Goal: Ask a question

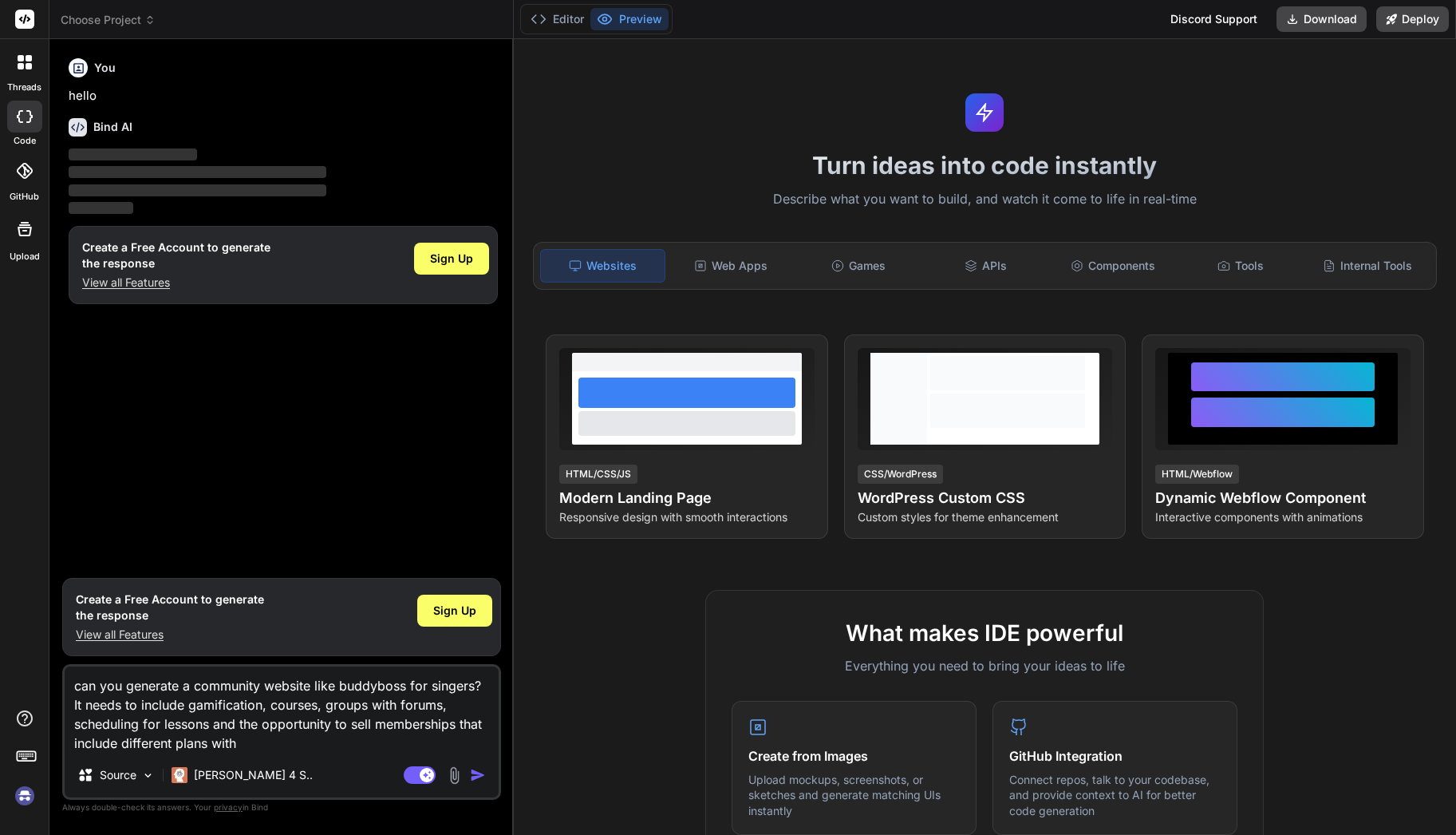
click at [243, 748] on textarea "can you generate a community website like buddyboss for singers? It needs to in…" at bounding box center [281, 710] width 434 height 86
type textarea "can you generate a community website like buddyboss for singers? It needs to in…"
type textarea "x"
type textarea "can you generate a community website like buddyboss for singers? It needs to in…"
type textarea "x"
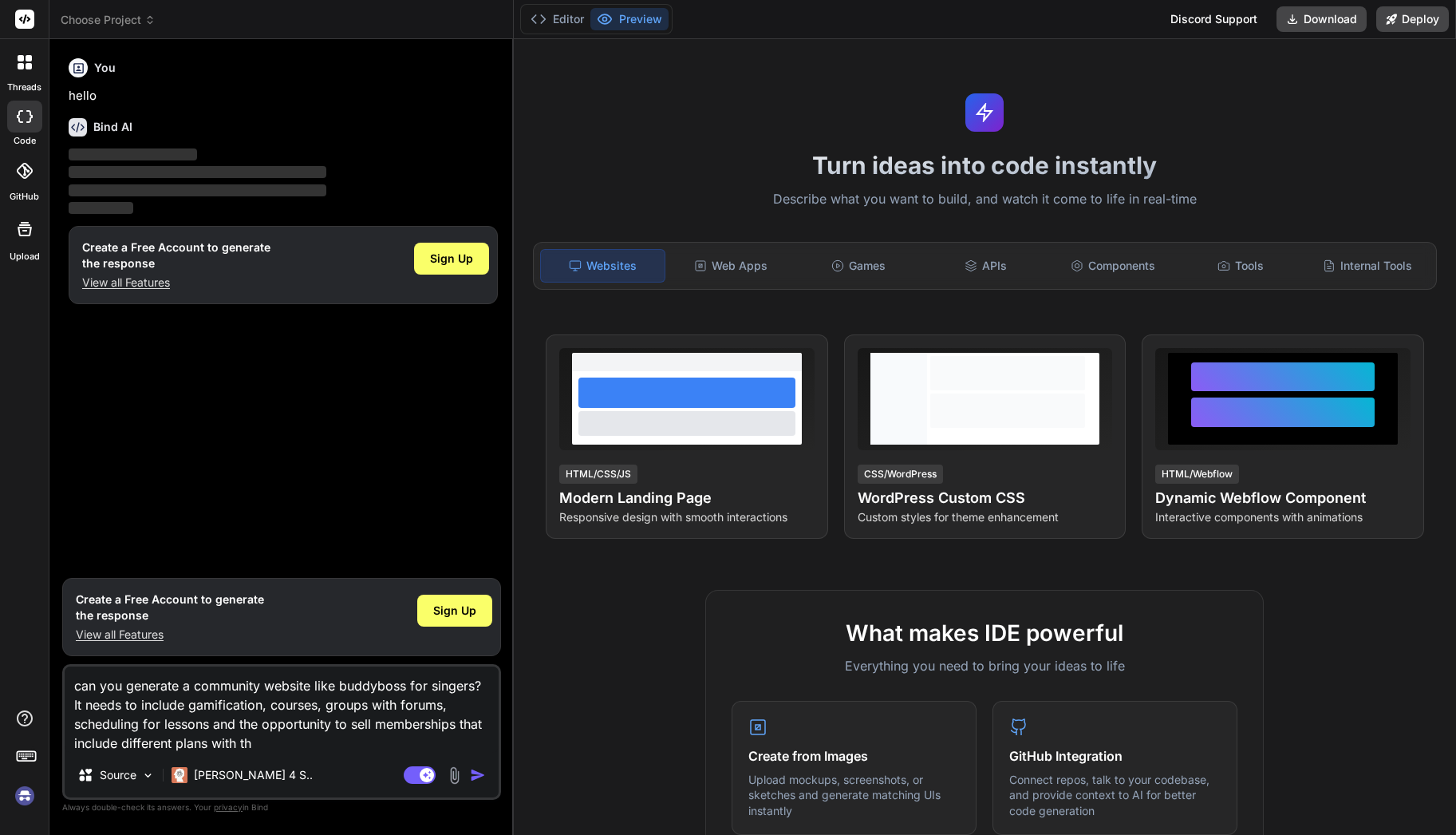
type textarea "can you generate a community website like buddyboss for singers? It needs to in…"
type textarea "x"
type textarea "can you generate a community website like buddyboss for singers? It needs to in…"
type textarea "x"
type textarea "can you generate a community website like buddyboss for singers? It needs to in…"
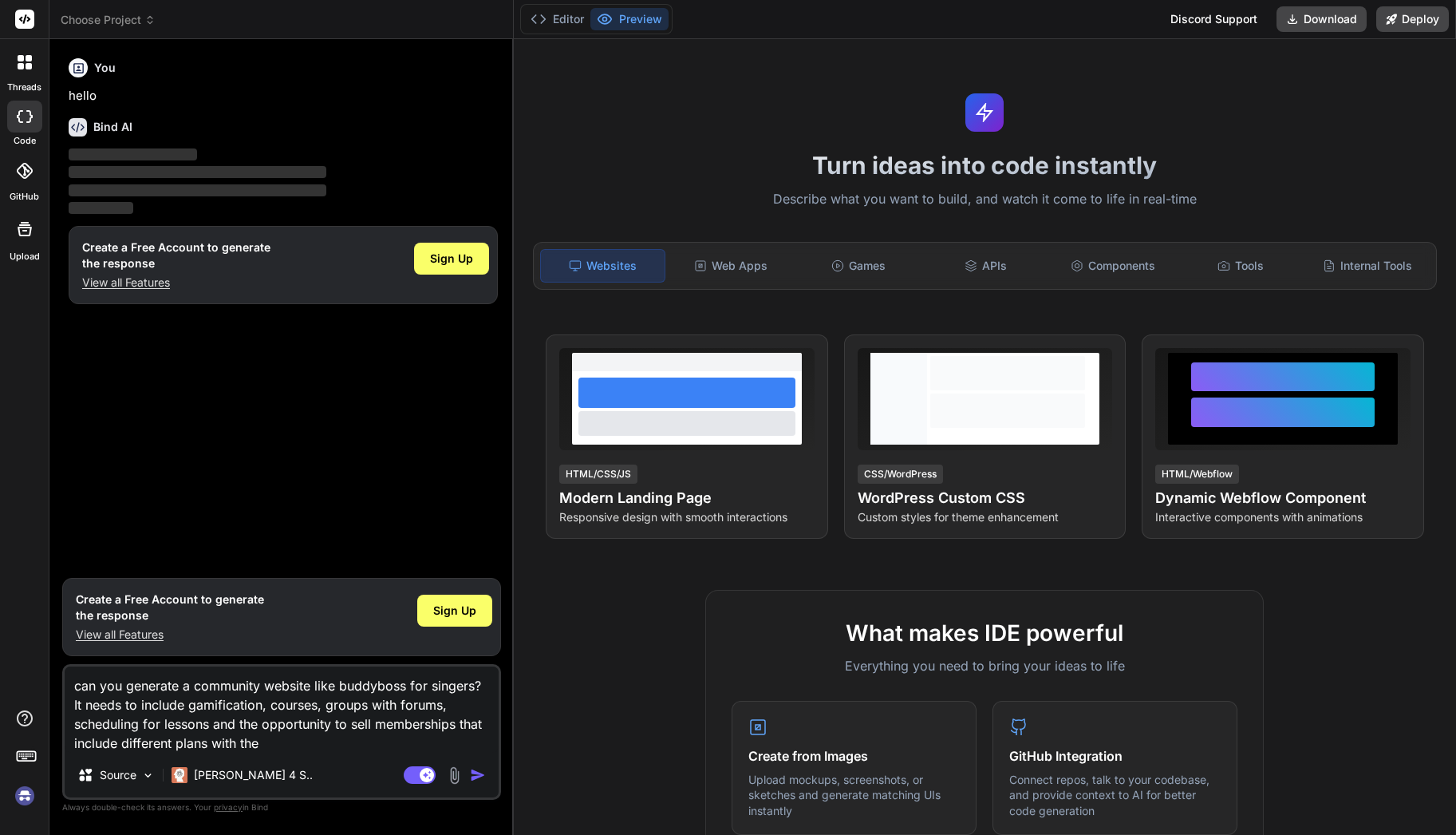
type textarea "x"
type textarea "can you generate a community website like buddyboss for singers? It needs to in…"
type textarea "x"
type textarea "can you generate a community website like buddyboss for singers? It needs to in…"
type textarea "x"
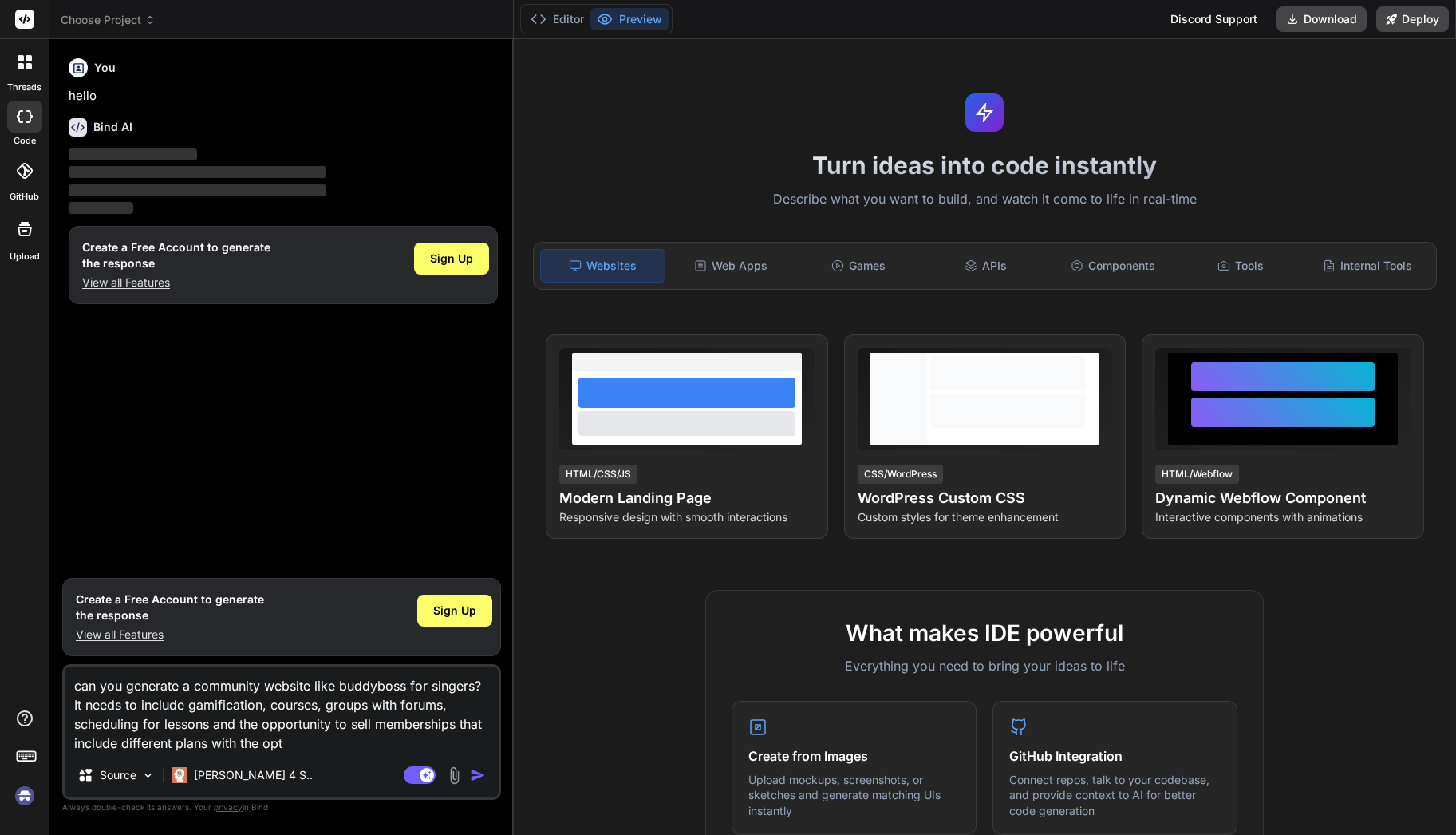
type textarea "can you generate a community website like buddyboss for singers? It needs to in…"
type textarea "x"
type textarea "can you generate a community website like buddyboss for singers? It needs to in…"
type textarea "x"
type textarea "can you generate a community website like buddyboss for singers? It needs to in…"
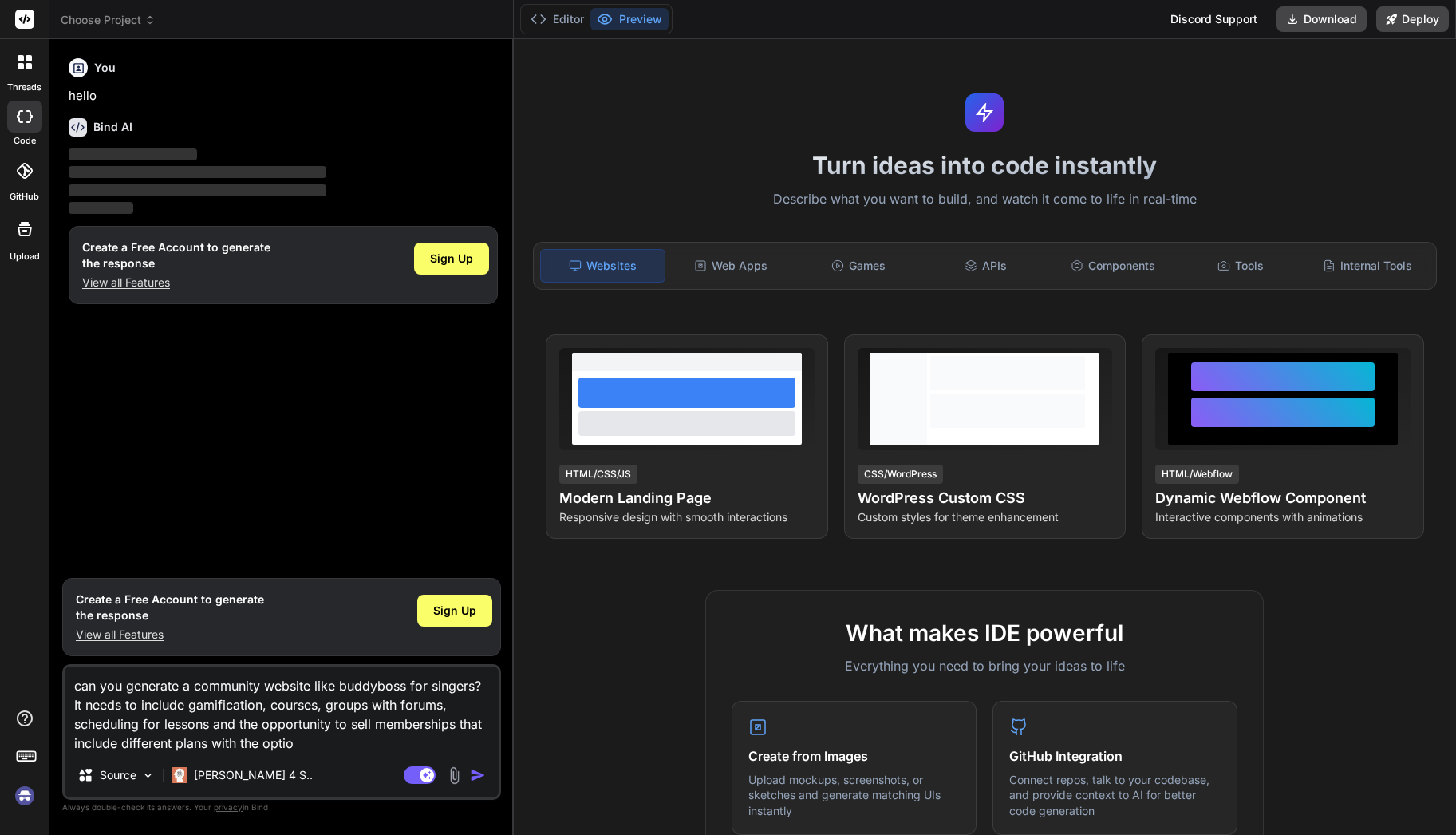
type textarea "x"
type textarea "can you generate a community website like buddyboss for singers? It needs to in…"
type textarea "x"
type textarea "can you generate a community website like buddyboss for singers? It needs to in…"
type textarea "x"
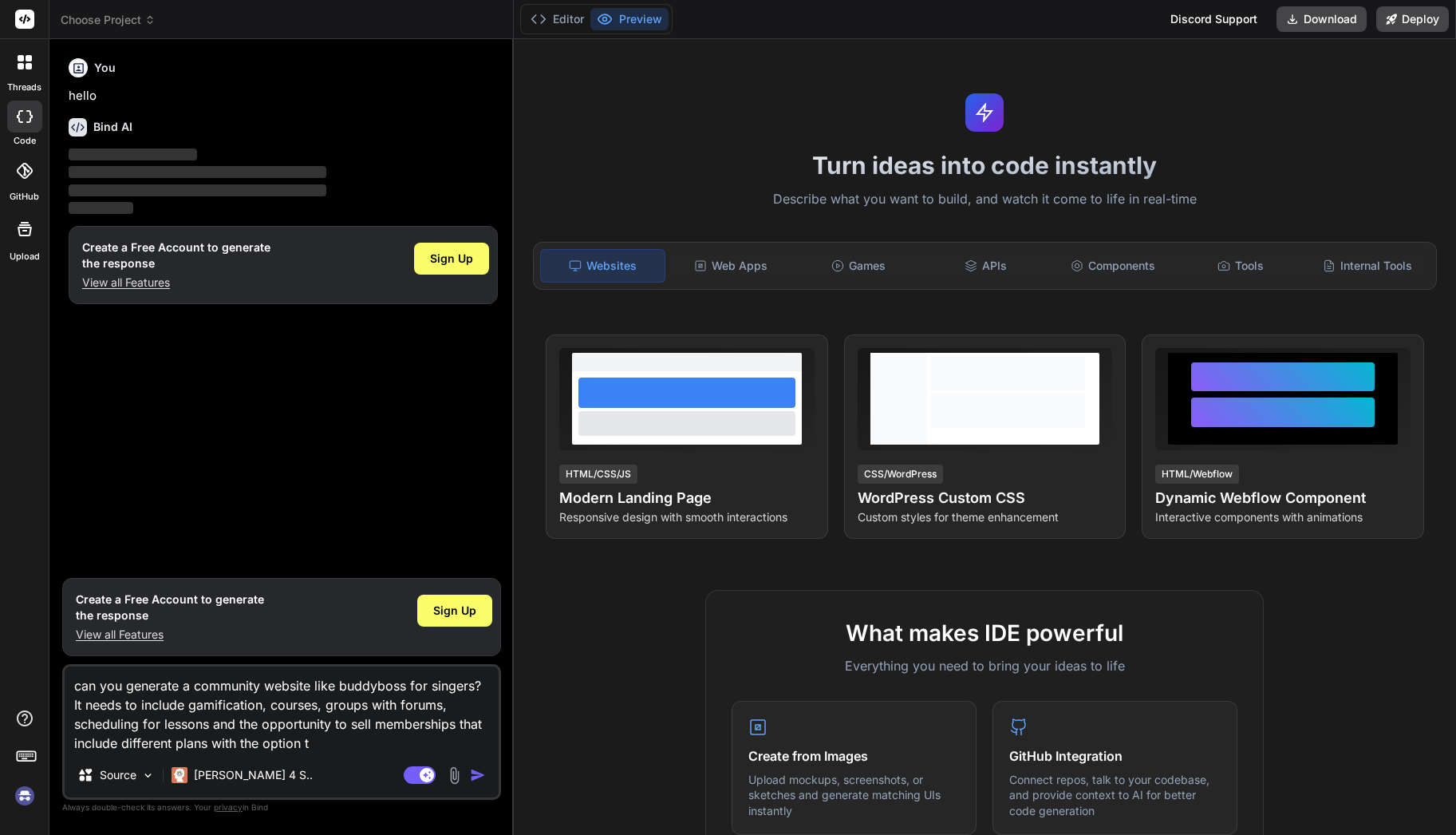
type textarea "can you generate a community website like buddyboss for singers? It needs to in…"
type textarea "x"
type textarea "can you generate a community website like buddyboss for singers? It needs to in…"
type textarea "x"
type textarea "can you generate a community website like buddyboss for singers? It needs to in…"
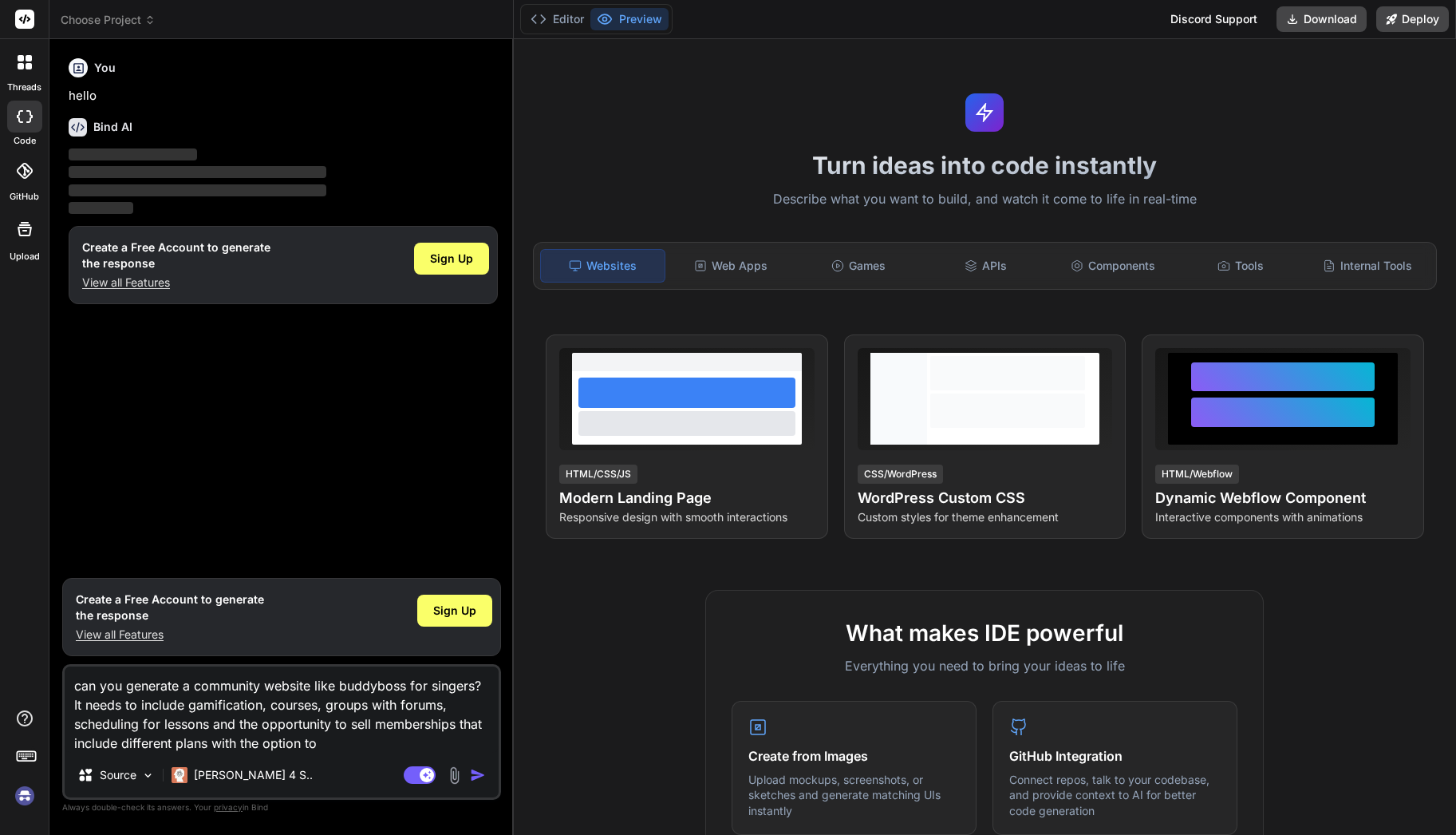
type textarea "x"
type textarea "can you generate a community website like buddyboss for singers? It needs to in…"
type textarea "x"
type textarea "can you generate a community website like buddyboss for singers? It needs to in…"
type textarea "x"
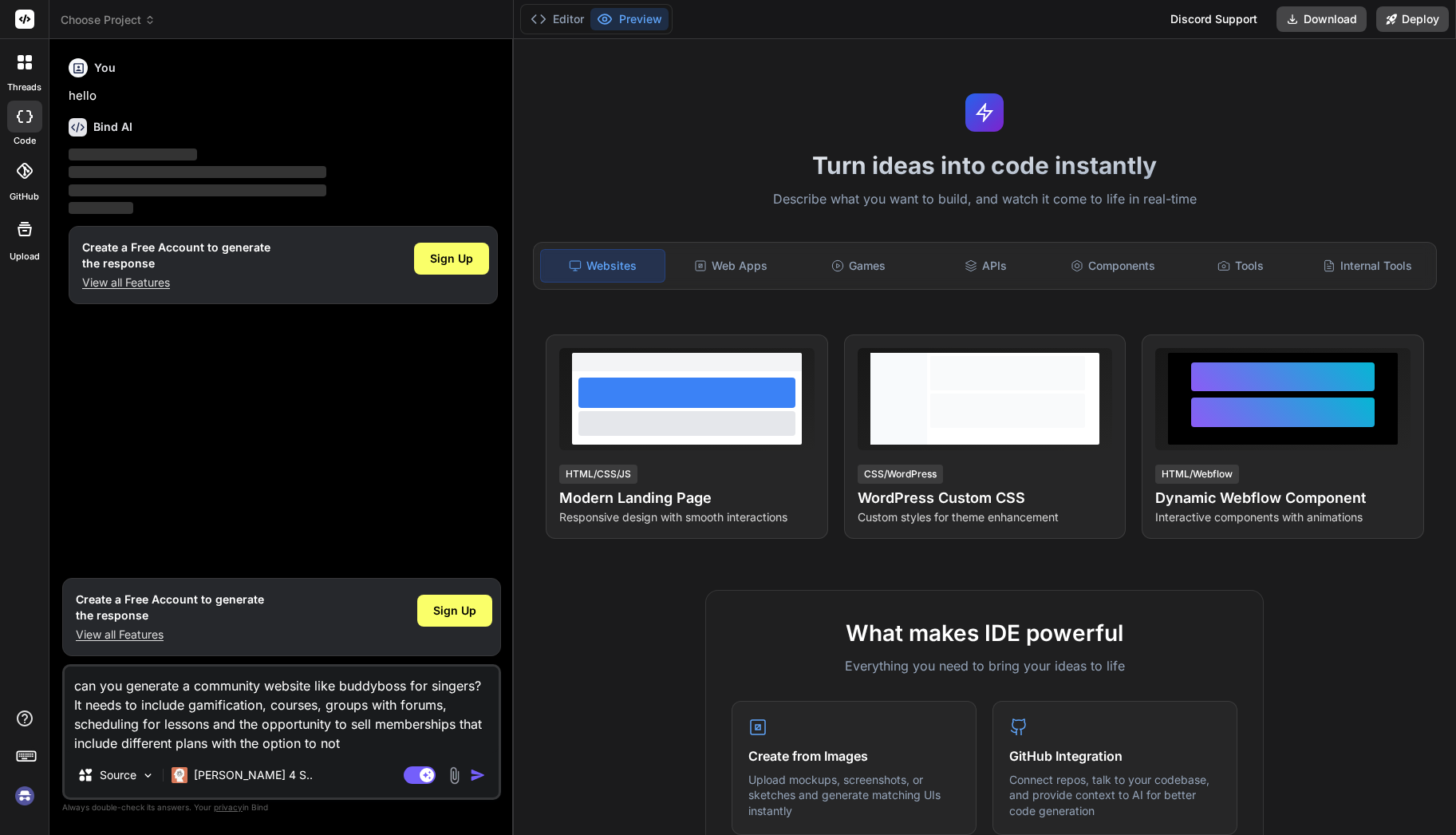
type textarea "can you generate a community website like buddyboss for singers? It needs to in…"
type textarea "x"
type textarea "can you generate a community website like buddyboss for singers? It needs to in…"
type textarea "x"
type textarea "can you generate a community website like buddyboss for singers? It needs to in…"
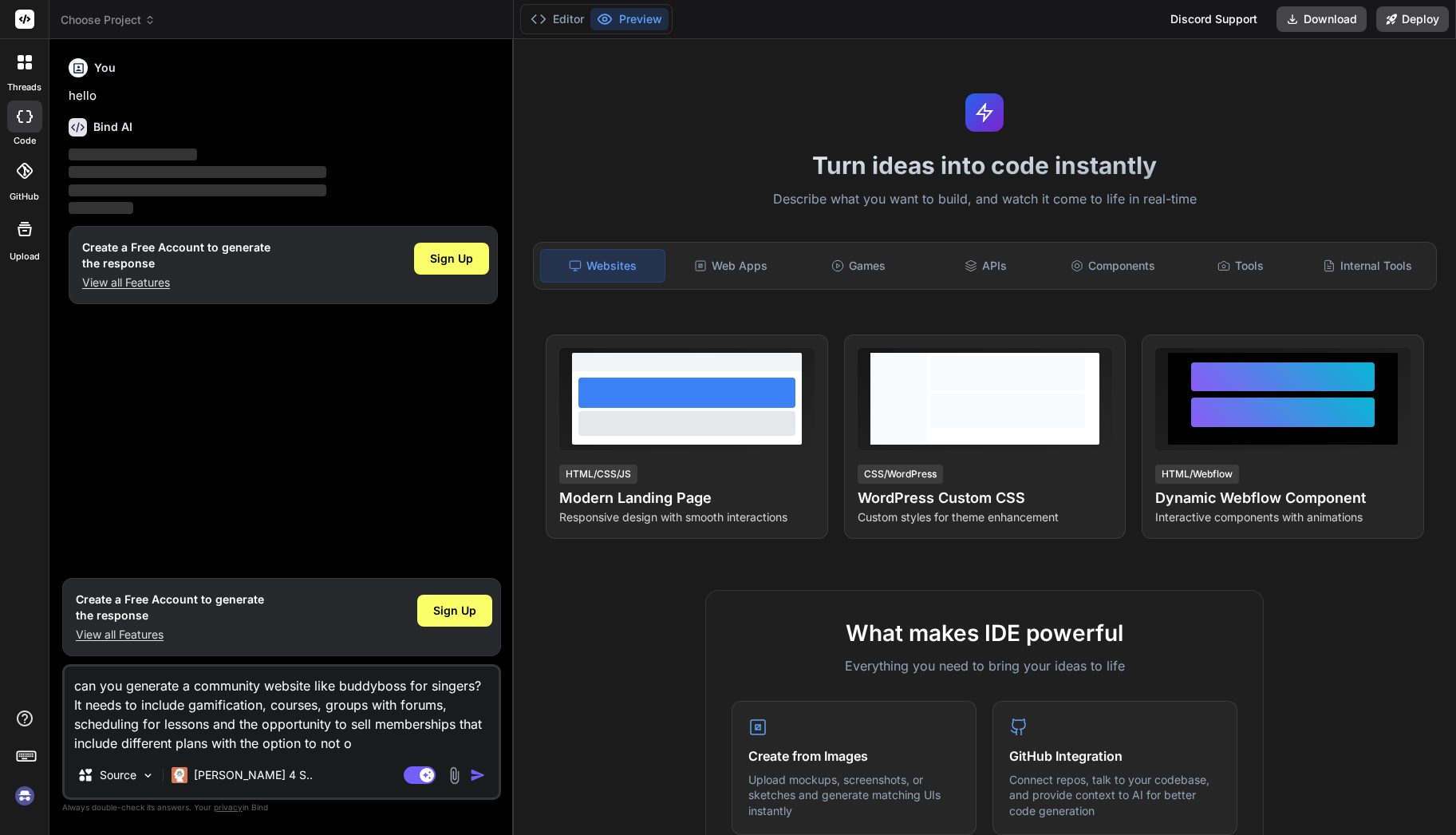
type textarea "x"
type textarea "can you generate a community website like buddyboss for singers? It needs to in…"
type textarea "x"
type textarea "can you generate a community website like buddyboss for singers? It needs to in…"
type textarea "x"
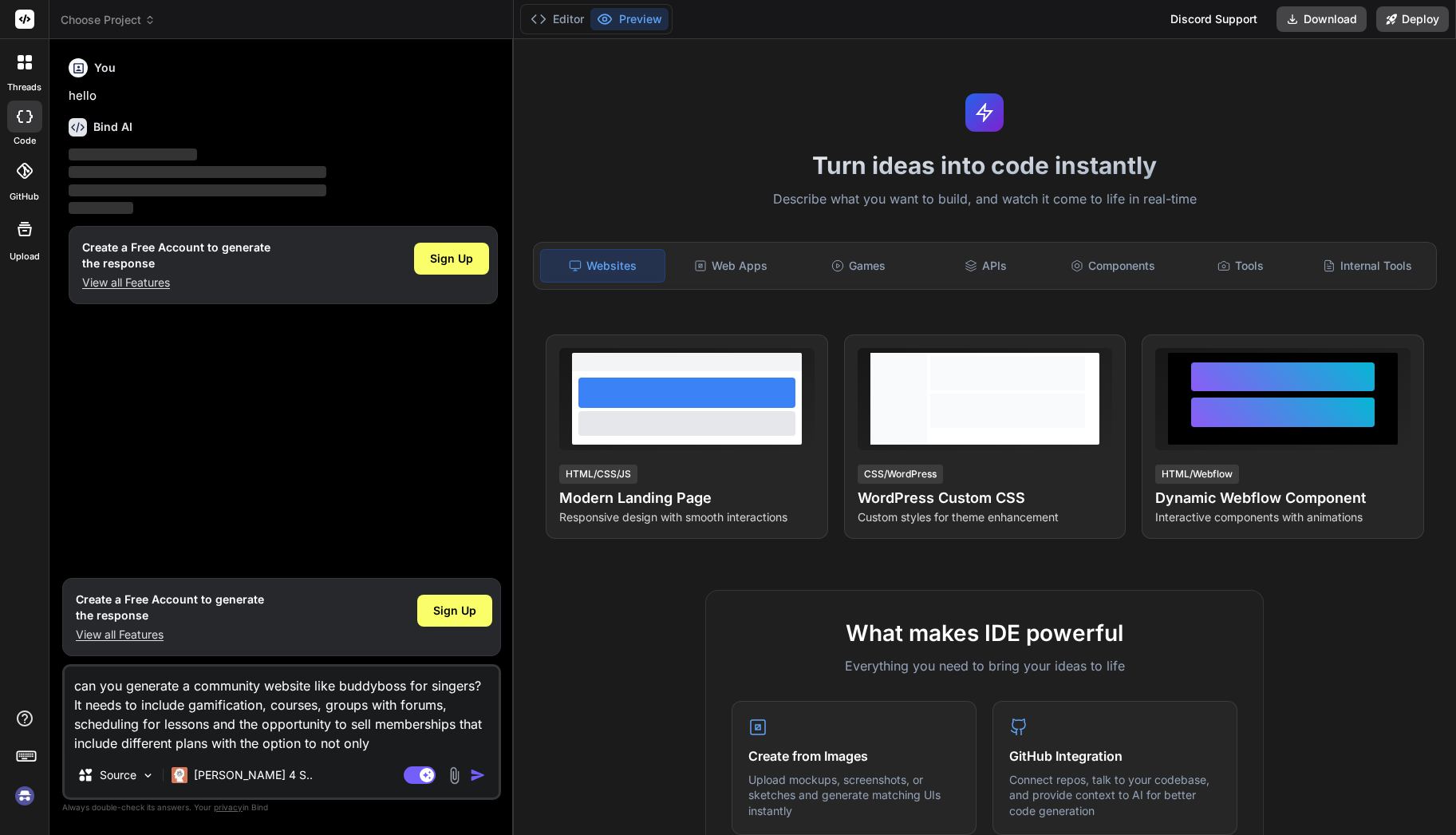
type textarea "can you generate a community website like buddyboss for singers? It needs to in…"
type textarea "x"
type textarea "can you generate a community website like buddyboss for singers? It needs to in…"
type textarea "x"
type textarea "can you generate a community website like buddyboss for singers? It needs to in…"
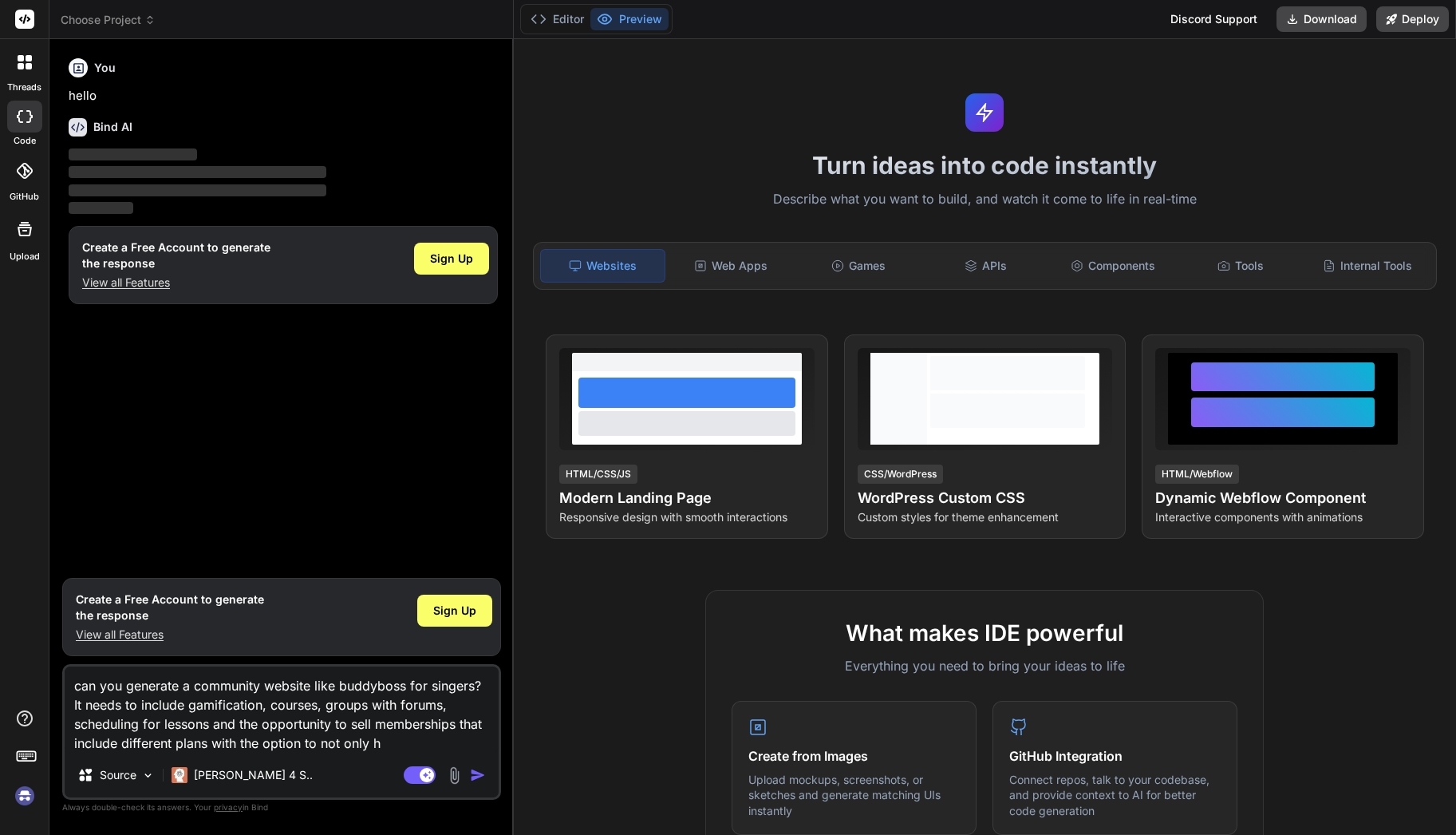
type textarea "x"
type textarea "can you generate a community website like buddyboss for singers? It needs to in…"
type textarea "x"
type textarea "can you generate a community website like buddyboss for singers? It needs to in…"
type textarea "x"
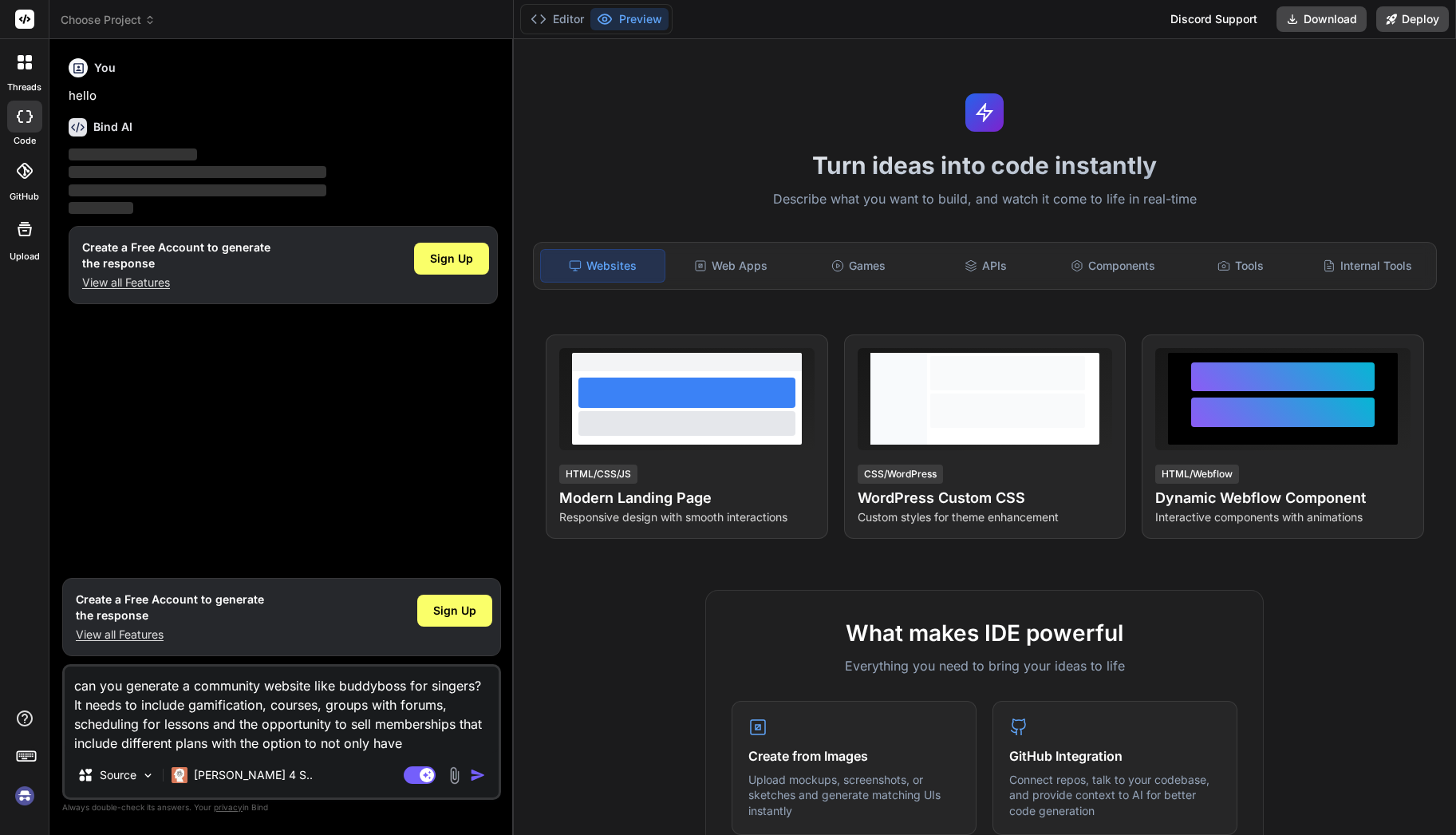
type textarea "can you generate a community website like buddyboss for singers? It needs to in…"
type textarea "x"
type textarea "can you generate a community website like buddyboss for singers? It needs to in…"
type textarea "x"
type textarea "can you generate a community website like buddyboss for singers? It needs to in…"
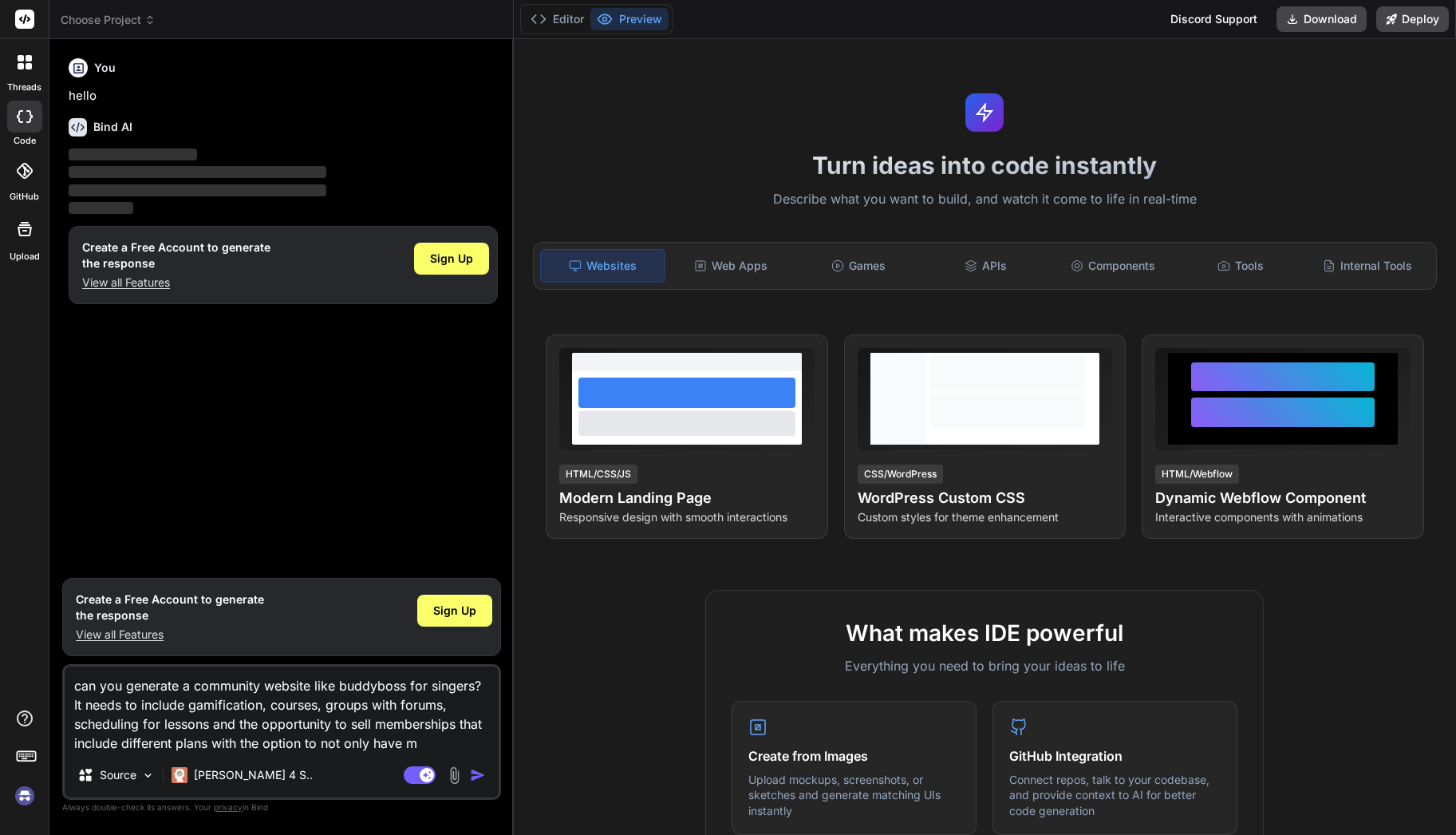
type textarea "x"
type textarea "can you generate a community website like buddyboss for singers? It needs to in…"
type textarea "x"
type textarea "can you generate a community website like buddyboss for singers? It needs to in…"
type textarea "x"
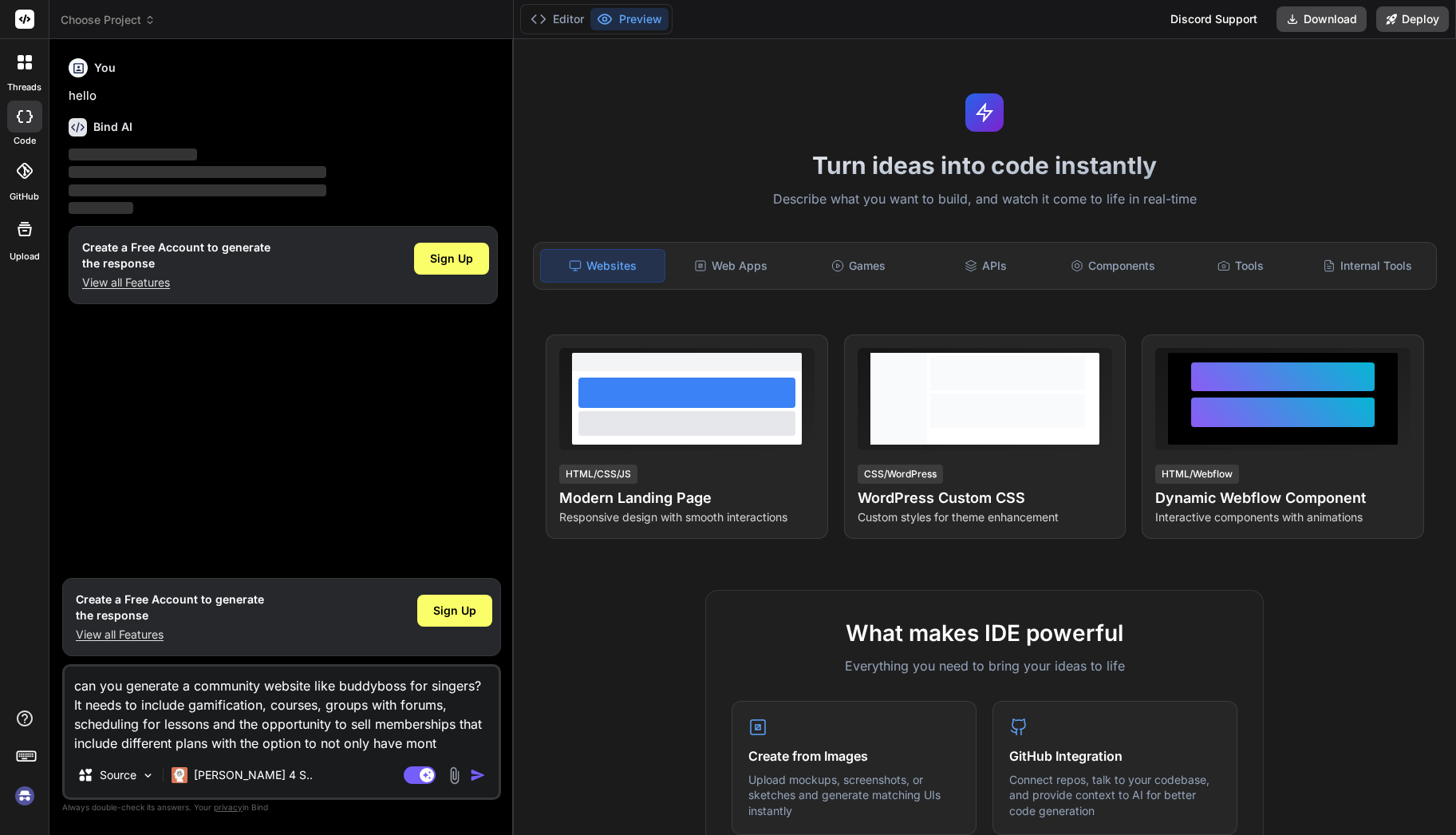
type textarea "can you generate a community website like buddyboss for singers? It needs to in…"
type textarea "x"
type textarea "can you generate a community website like buddyboss for singers? It needs to in…"
type textarea "x"
type textarea "can you generate a community website like buddyboss for singers? It needs to in…"
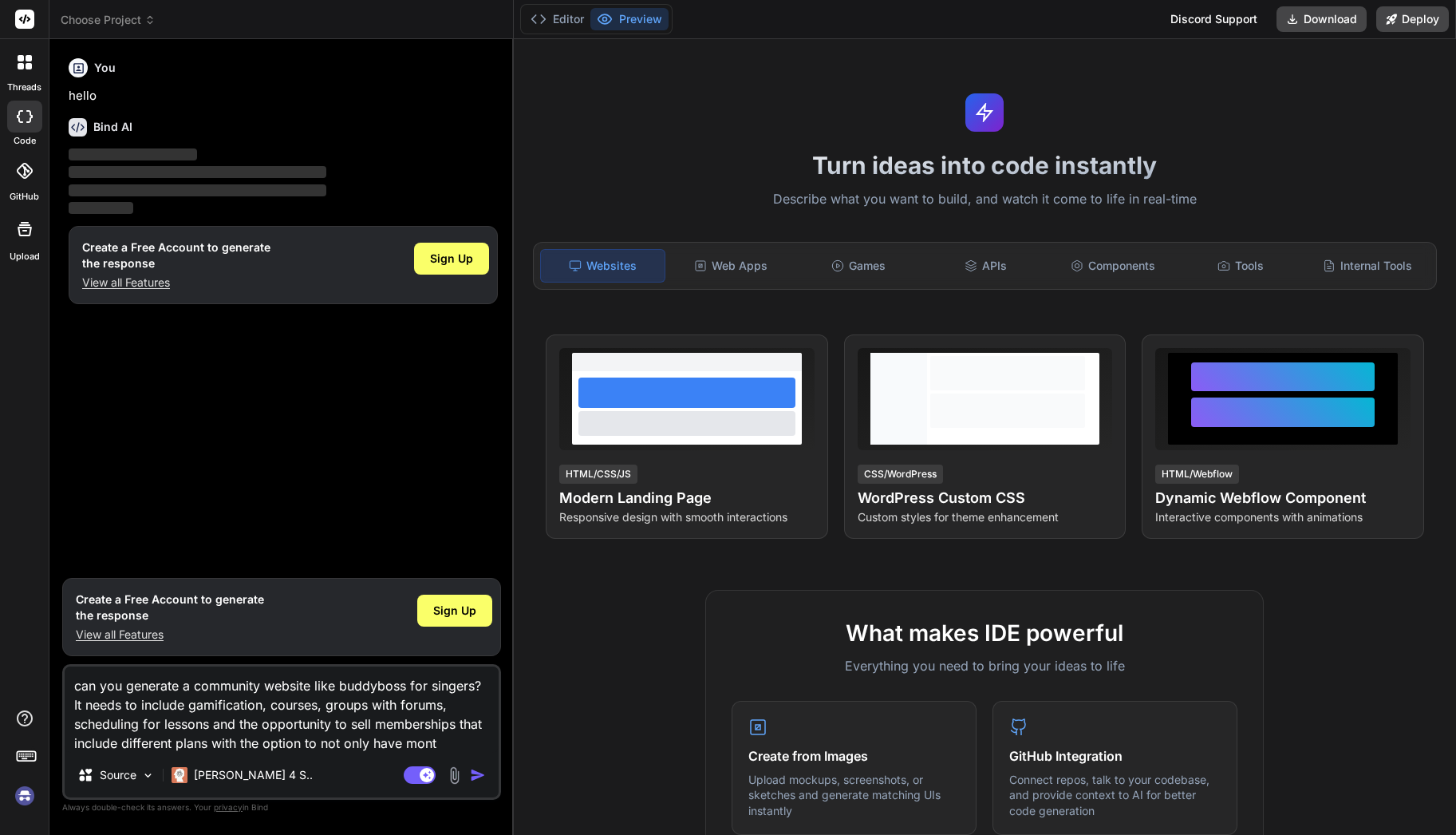
type textarea "x"
type textarea "can you generate a community website like buddyboss for singers? It needs to in…"
type textarea "x"
type textarea "can you generate a community website like buddyboss for singers? It needs to in…"
type textarea "x"
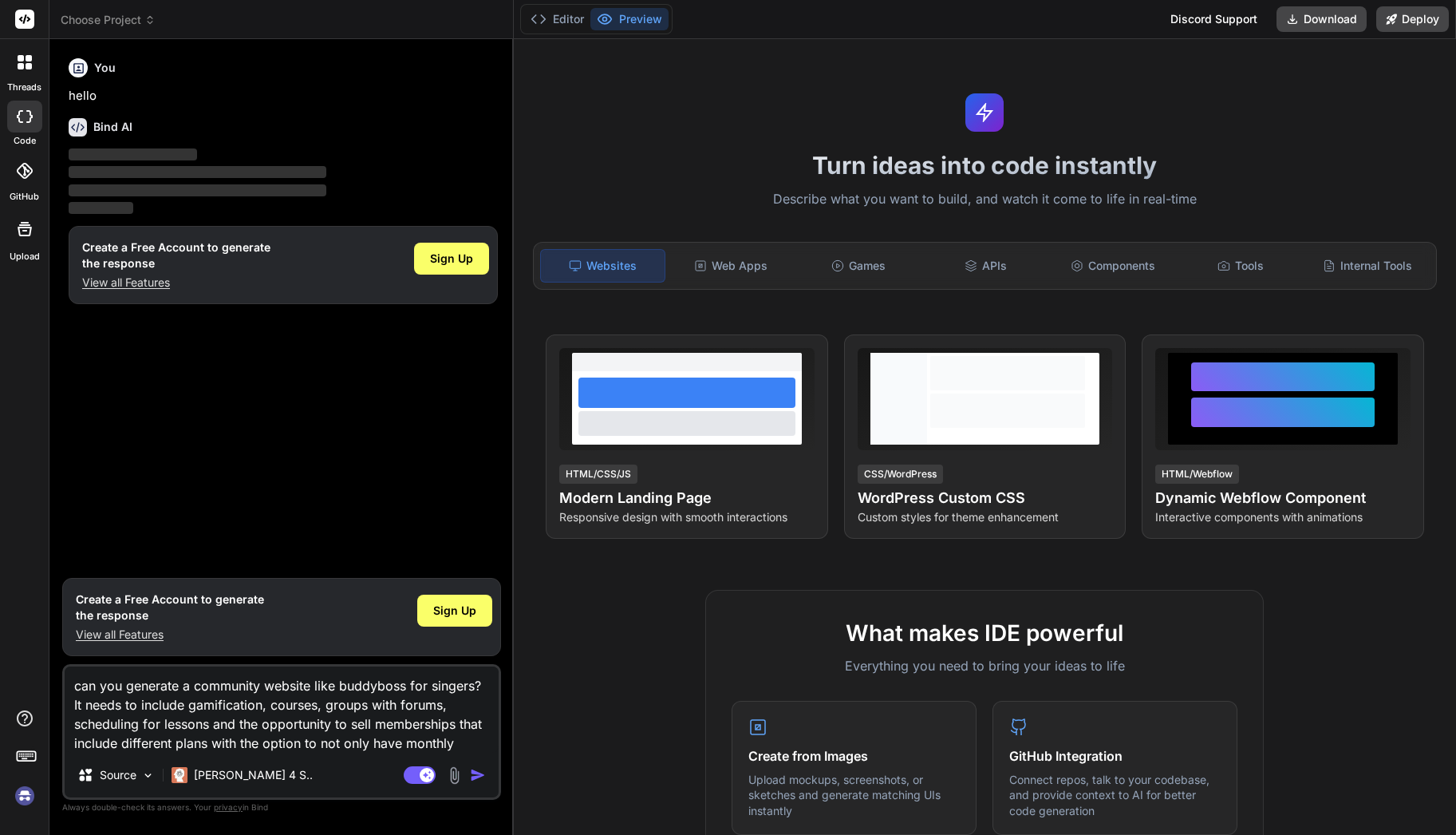
type textarea "can you generate a community website like buddyboss for singers? It needs to in…"
type textarea "x"
type textarea "can you generate a community website like buddyboss for singers? It needs to in…"
type textarea "x"
type textarea "can you generate a community website like buddyboss for singers? It needs to in…"
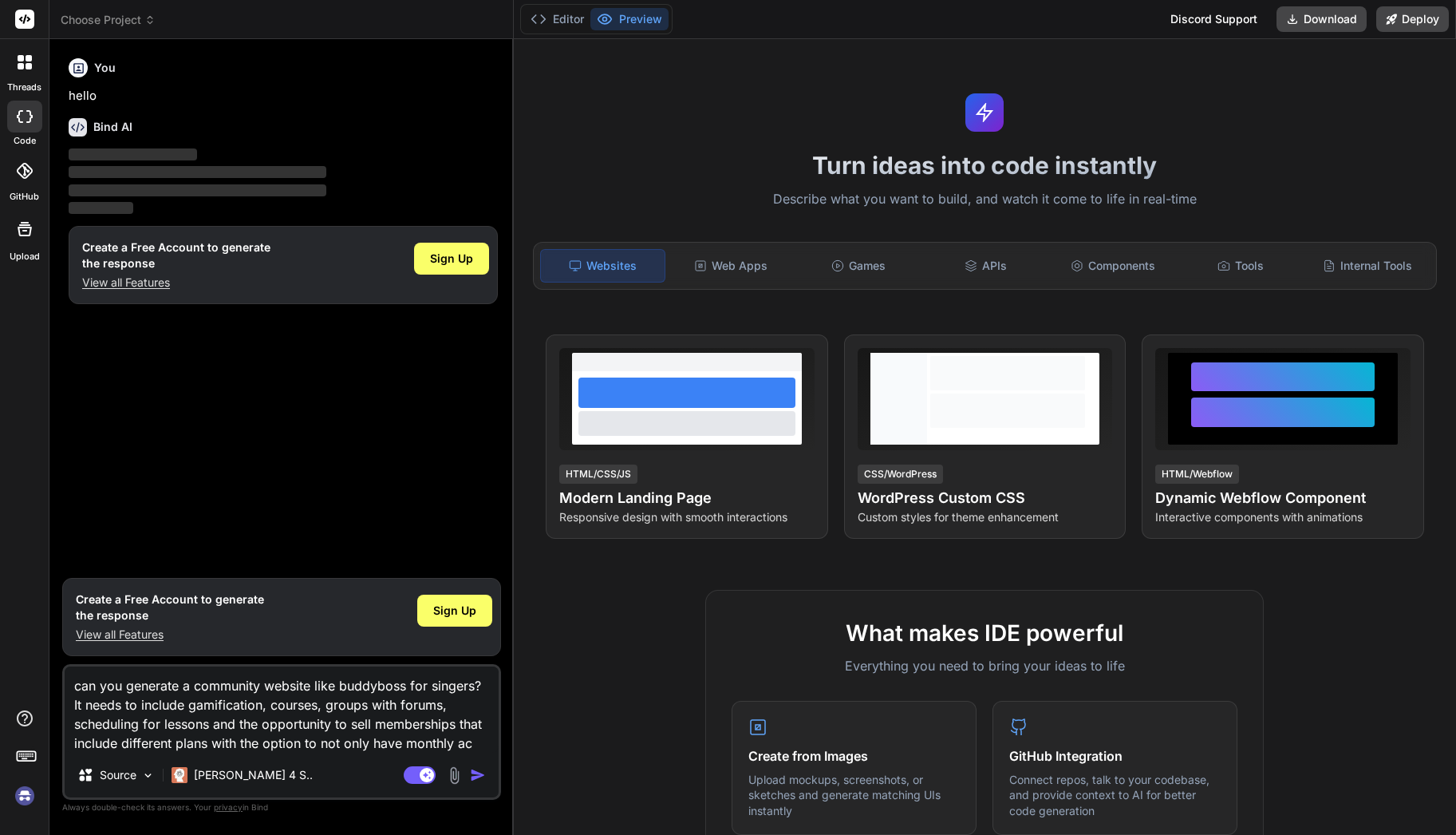
type textarea "x"
type textarea "can you generate a community website like buddyboss for singers? It needs to in…"
type textarea "x"
type textarea "can you generate a community website like buddyboss for singers? It needs to in…"
type textarea "x"
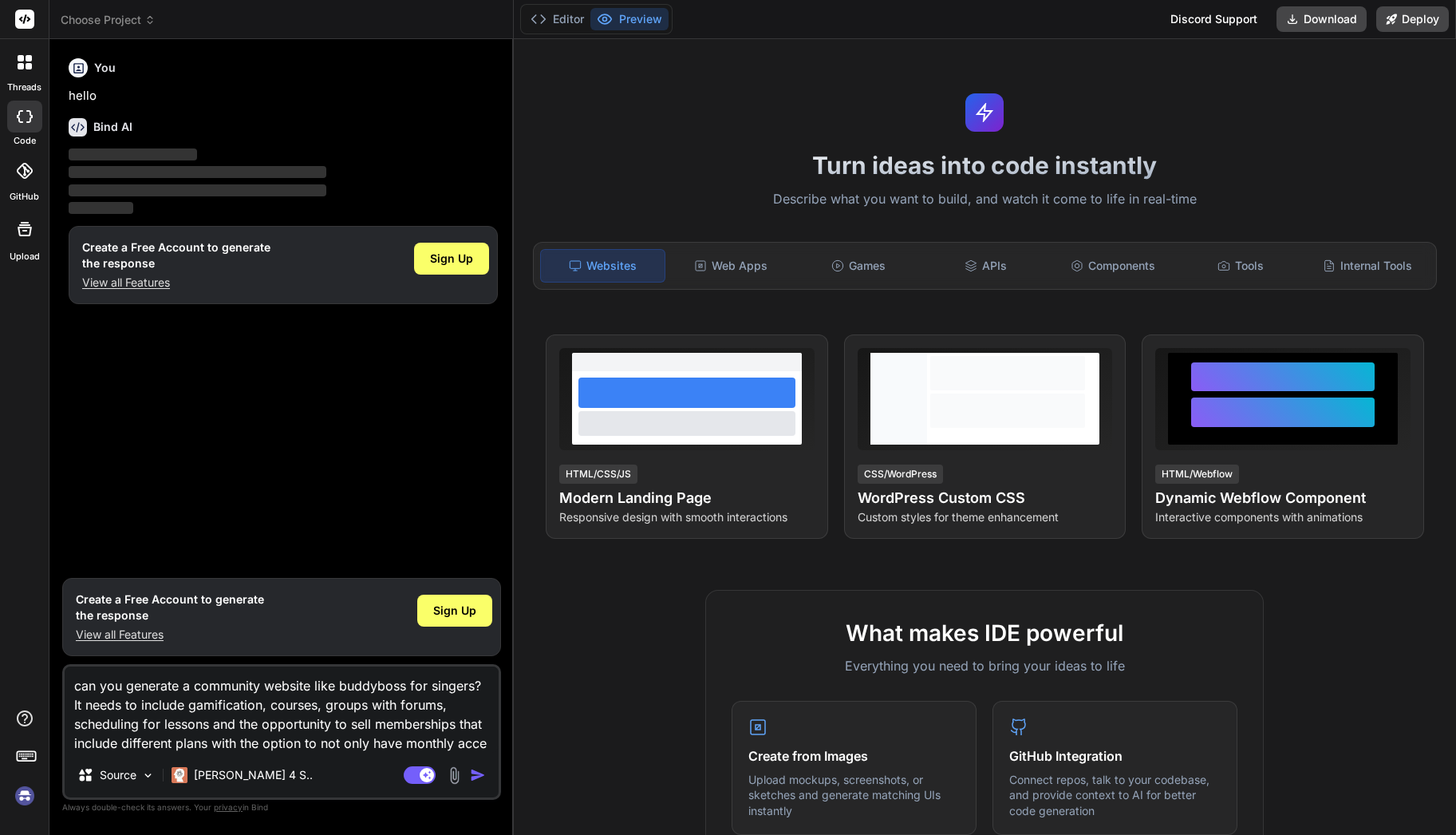
type textarea "can you generate a community website like buddyboss for singers? It needs to in…"
type textarea "x"
type textarea "can you generate a community website like buddyboss for singers? It needs to in…"
type textarea "x"
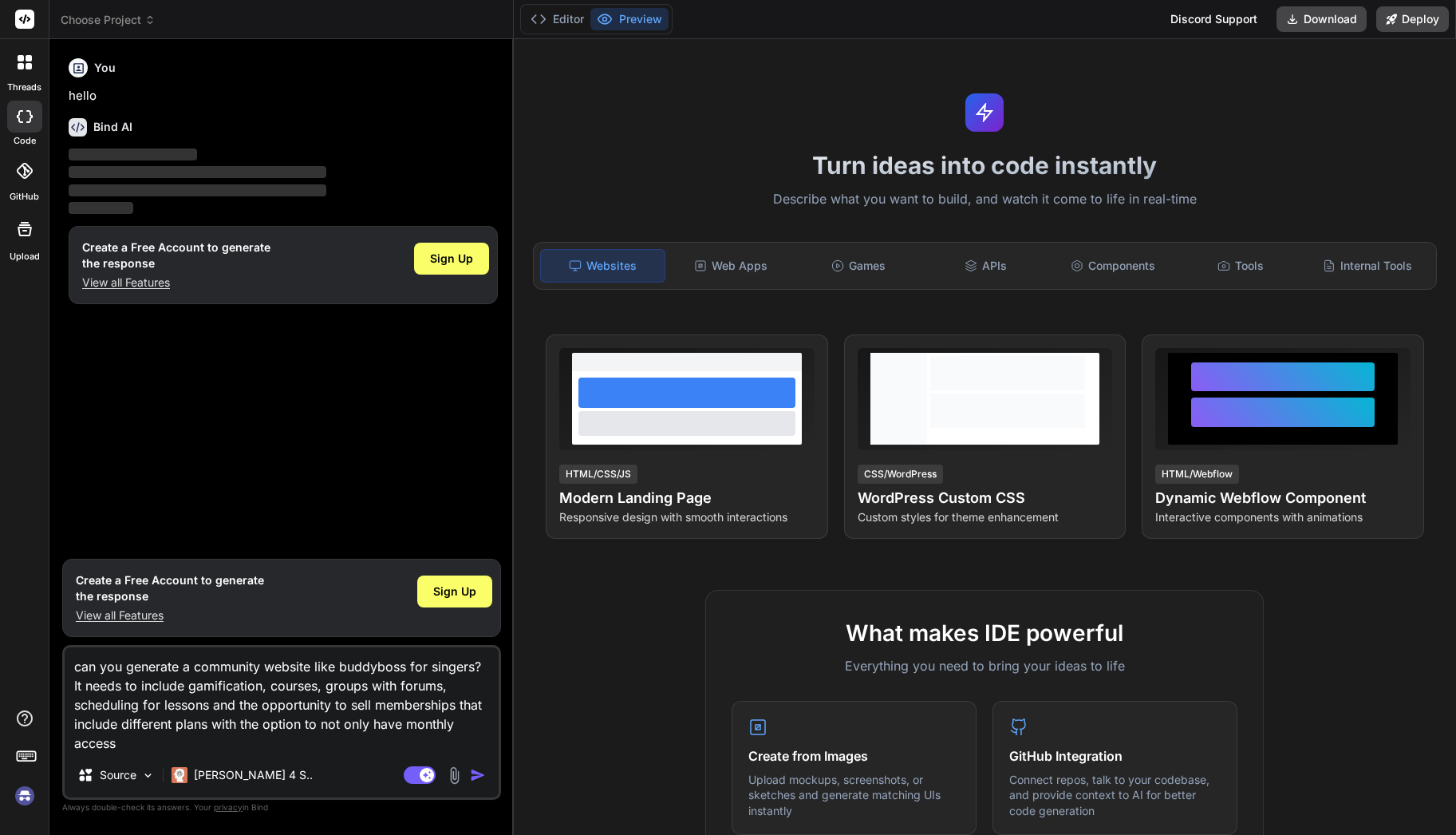
type textarea "can you generate a community website like buddyboss for singers? It needs to in…"
type textarea "x"
type textarea "can you generate a community website like buddyboss for singers? It needs to in…"
type textarea "x"
type textarea "can you generate a community website like buddyboss for singers? It needs to in…"
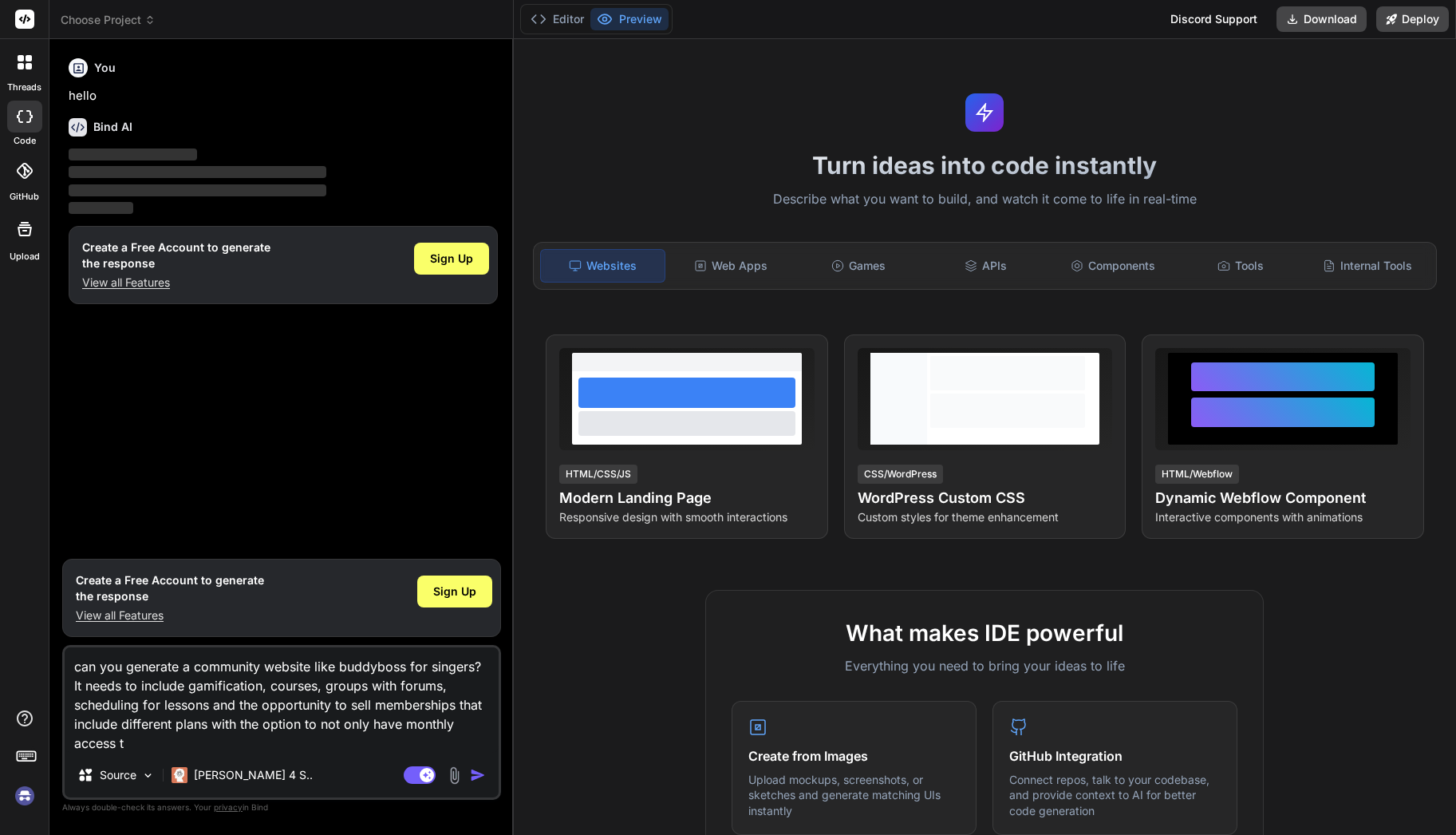
type textarea "x"
type textarea "can you generate a community website like buddyboss for singers? It needs to in…"
type textarea "x"
type textarea "can you generate a community website like buddyboss for singers? It needs to in…"
type textarea "x"
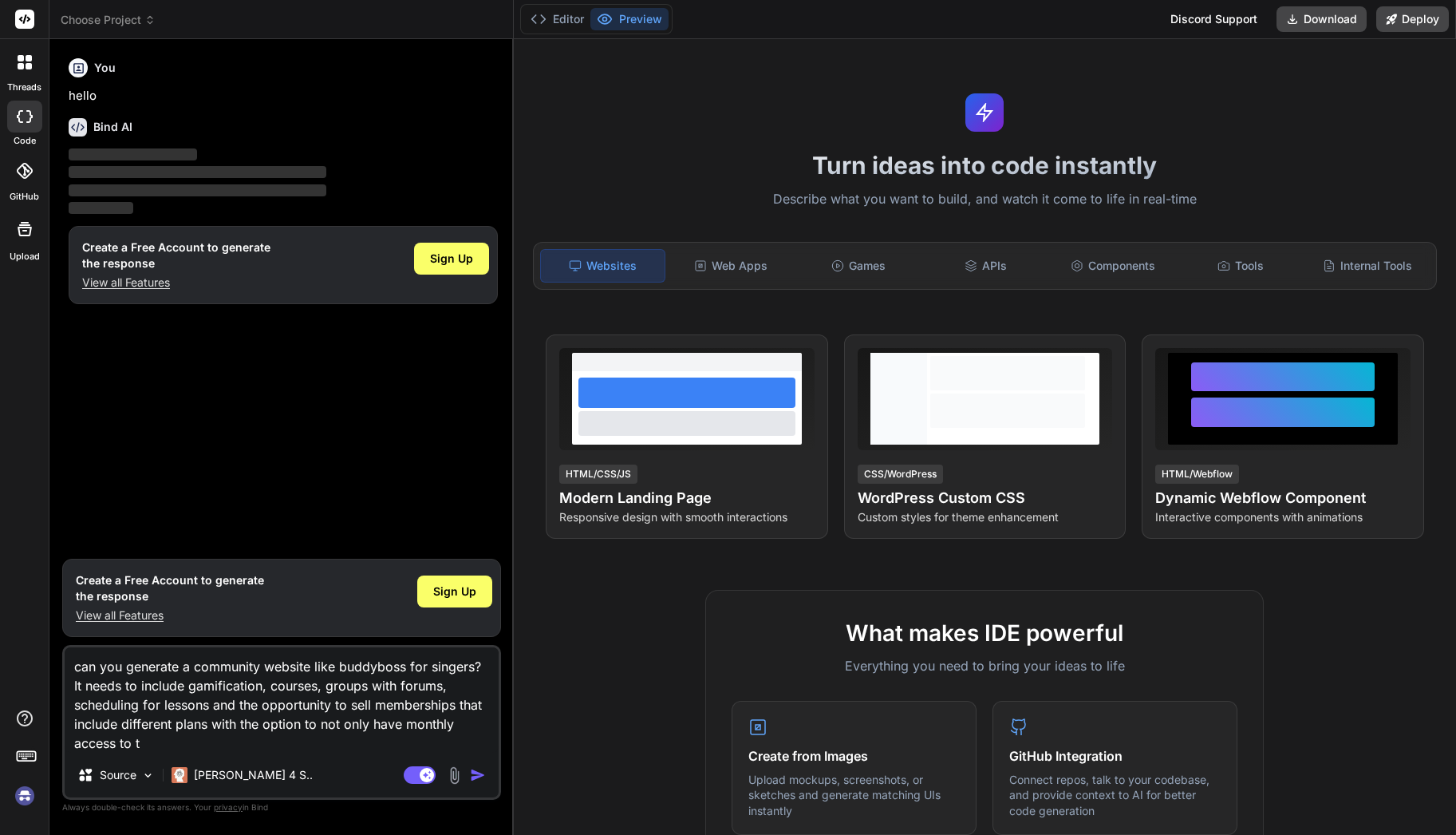
type textarea "can you generate a community website like buddyboss for singers? It needs to in…"
type textarea "x"
type textarea "can you generate a community website like buddyboss for singers? It needs to in…"
type textarea "x"
type textarea "can you generate a community website like buddyboss for singers? It needs to in…"
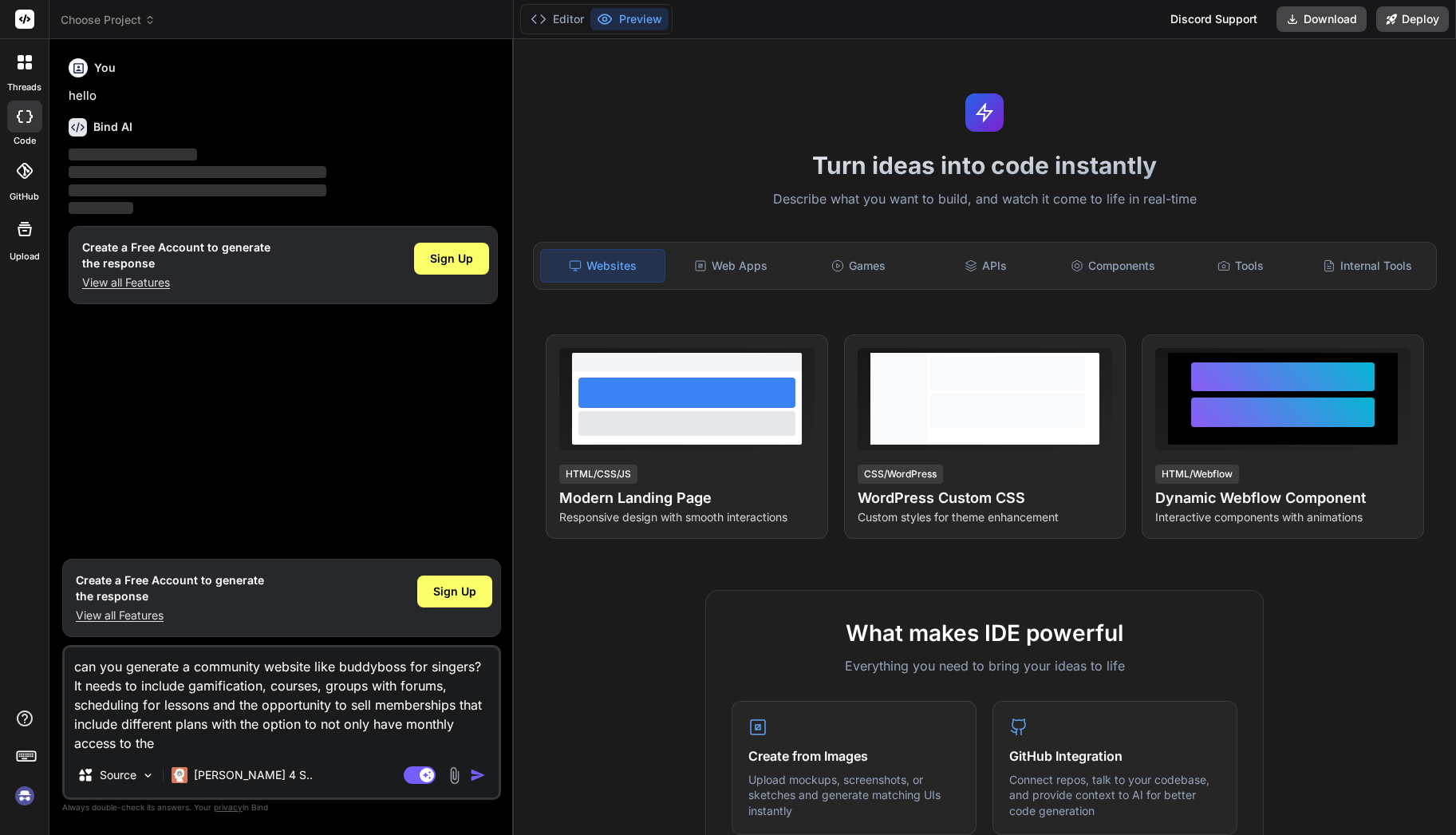
type textarea "x"
type textarea "can you generate a community website like buddyboss for singers? It needs to in…"
type textarea "x"
type textarea "can you generate a community website like buddyboss for singers? It needs to in…"
type textarea "x"
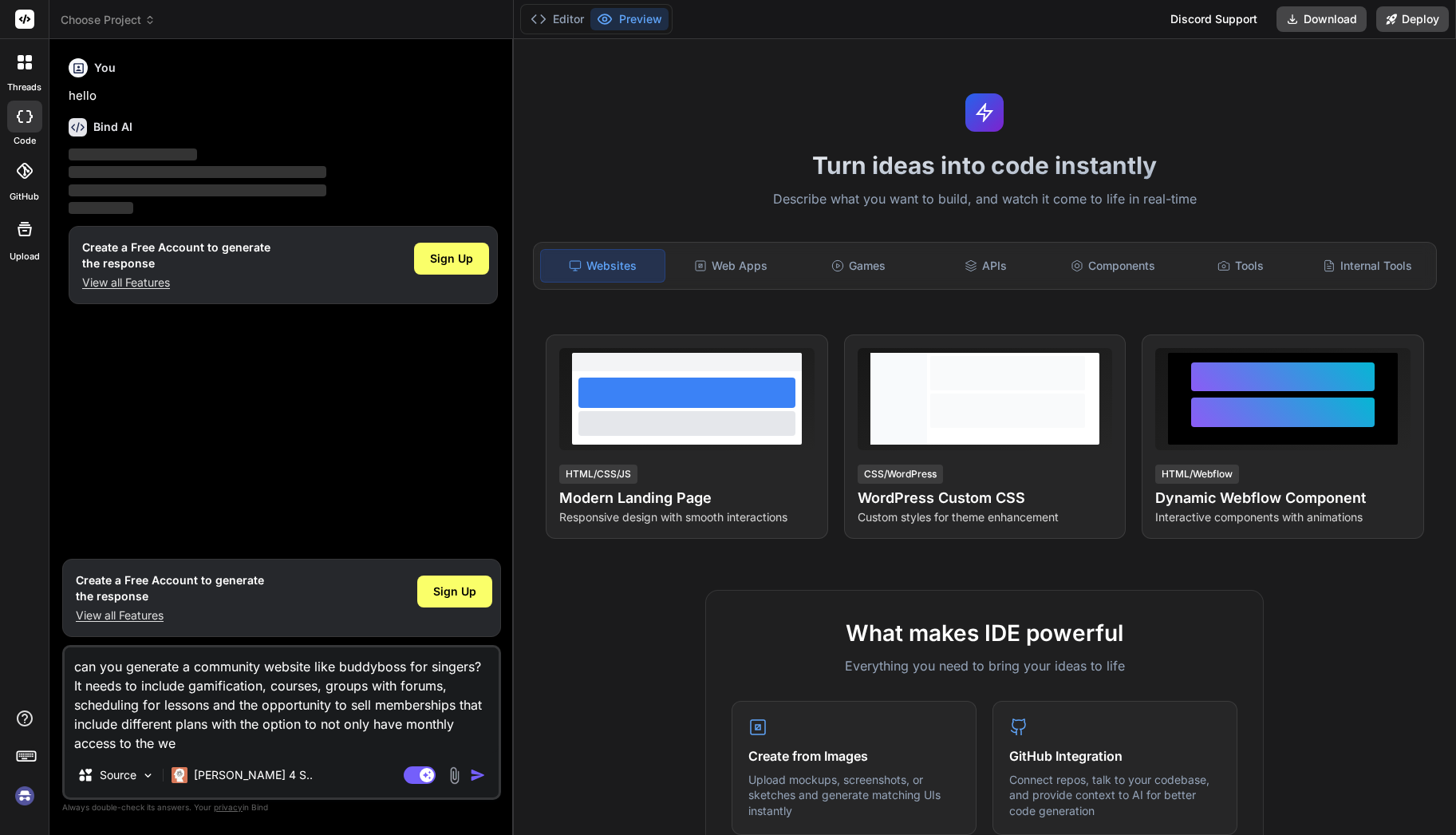
type textarea "can you generate a community website like buddyboss for singers? It needs to in…"
type textarea "x"
type textarea "can you generate a community website like buddyboss for singers? It needs to in…"
type textarea "x"
type textarea "can you generate a community website like buddyboss for singers? It needs to in…"
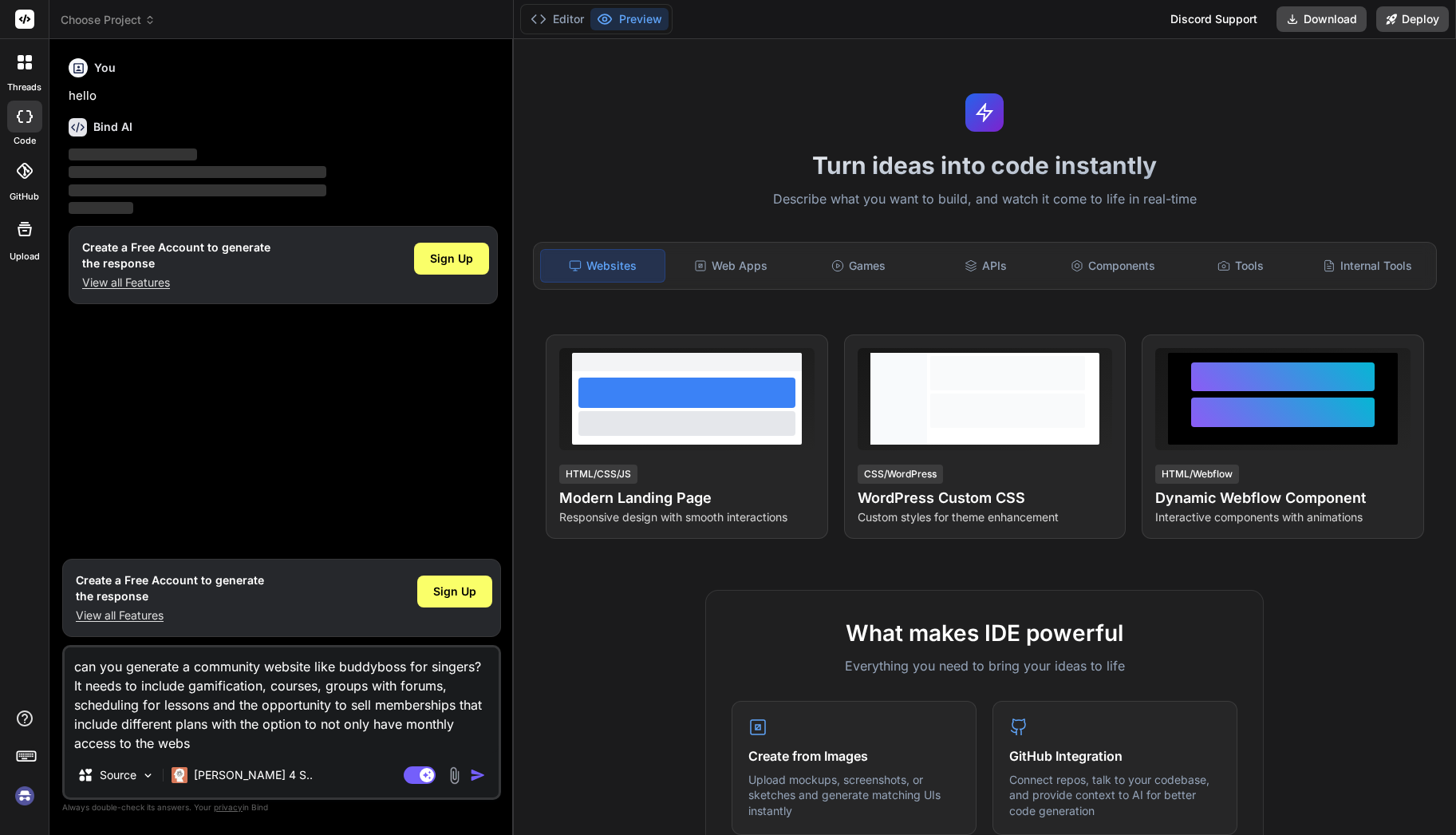
type textarea "x"
type textarea "can you generate a community website like buddyboss for singers? It needs to in…"
type textarea "x"
type textarea "can you generate a community website like buddyboss for singers? It needs to in…"
type textarea "x"
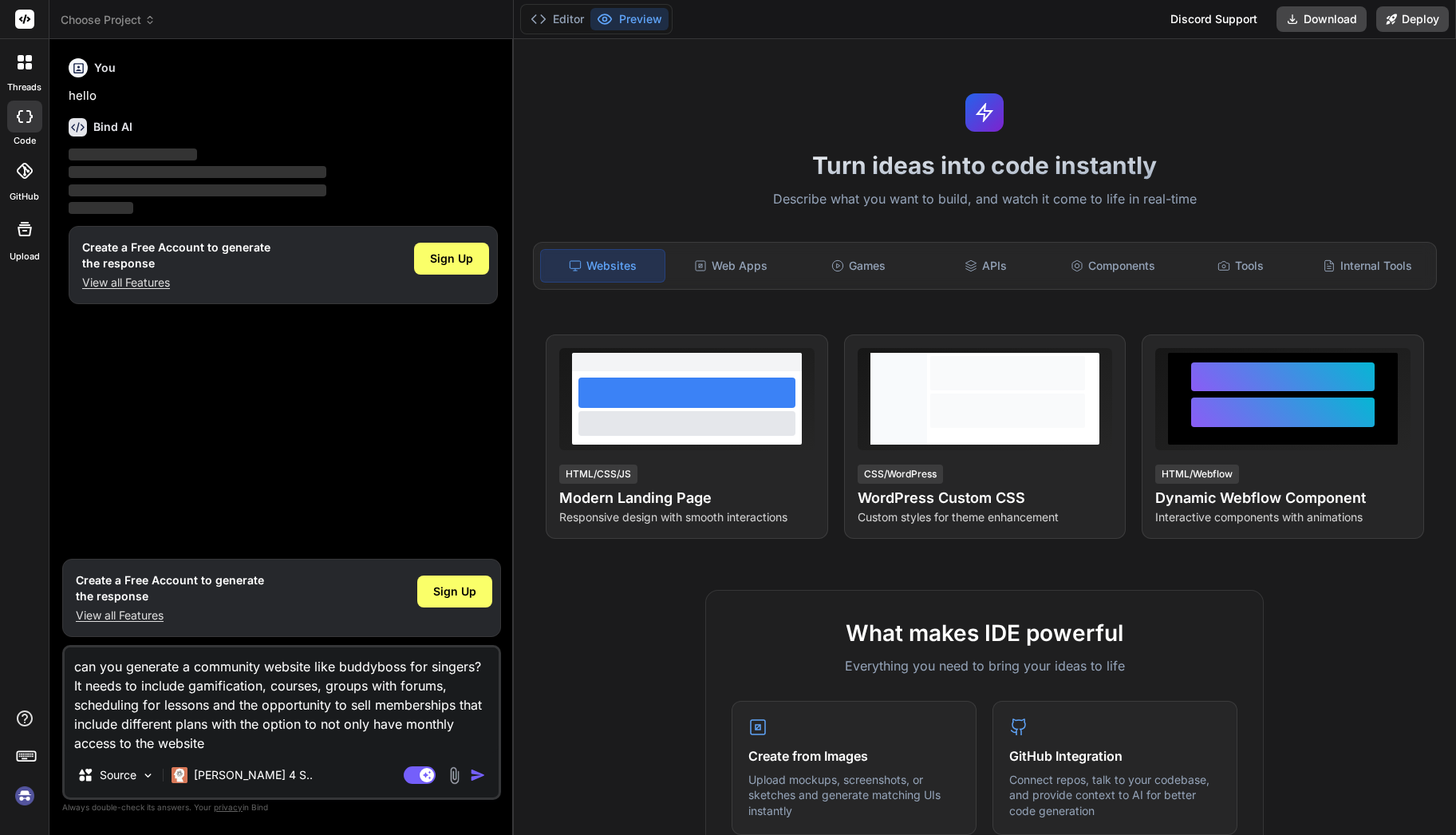
type textarea "can you generate a community website like buddyboss for singers? It needs to in…"
type textarea "x"
type textarea "can you generate a community website like buddyboss for singers? It needs to in…"
type textarea "x"
type textarea "can you generate a community website like buddyboss for singers? It needs to in…"
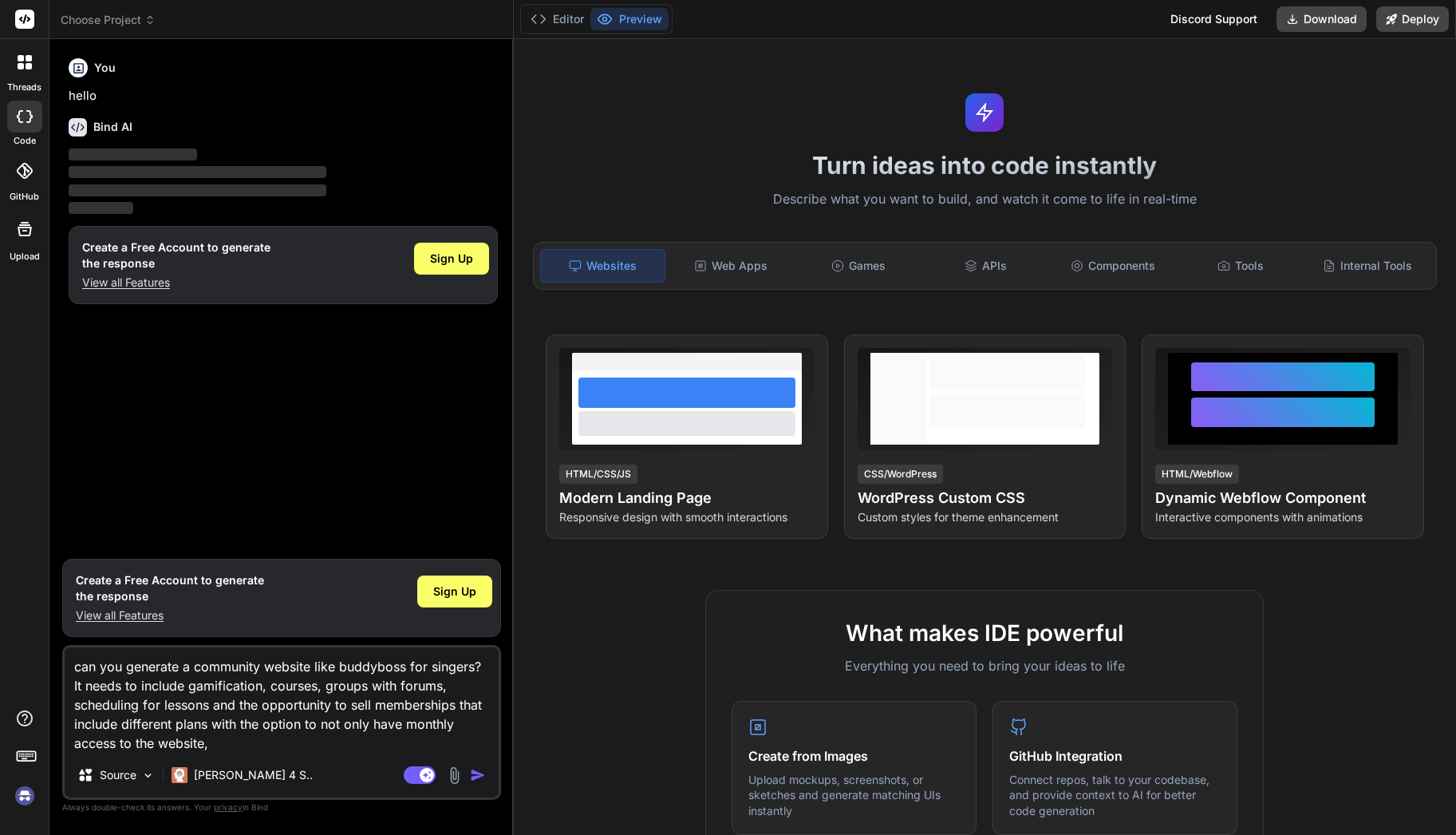
type textarea "x"
type textarea "can you generate a community website like buddyboss for singers? It needs to in…"
type textarea "x"
type textarea "can you generate a community website like buddyboss for singers? It needs to in…"
type textarea "x"
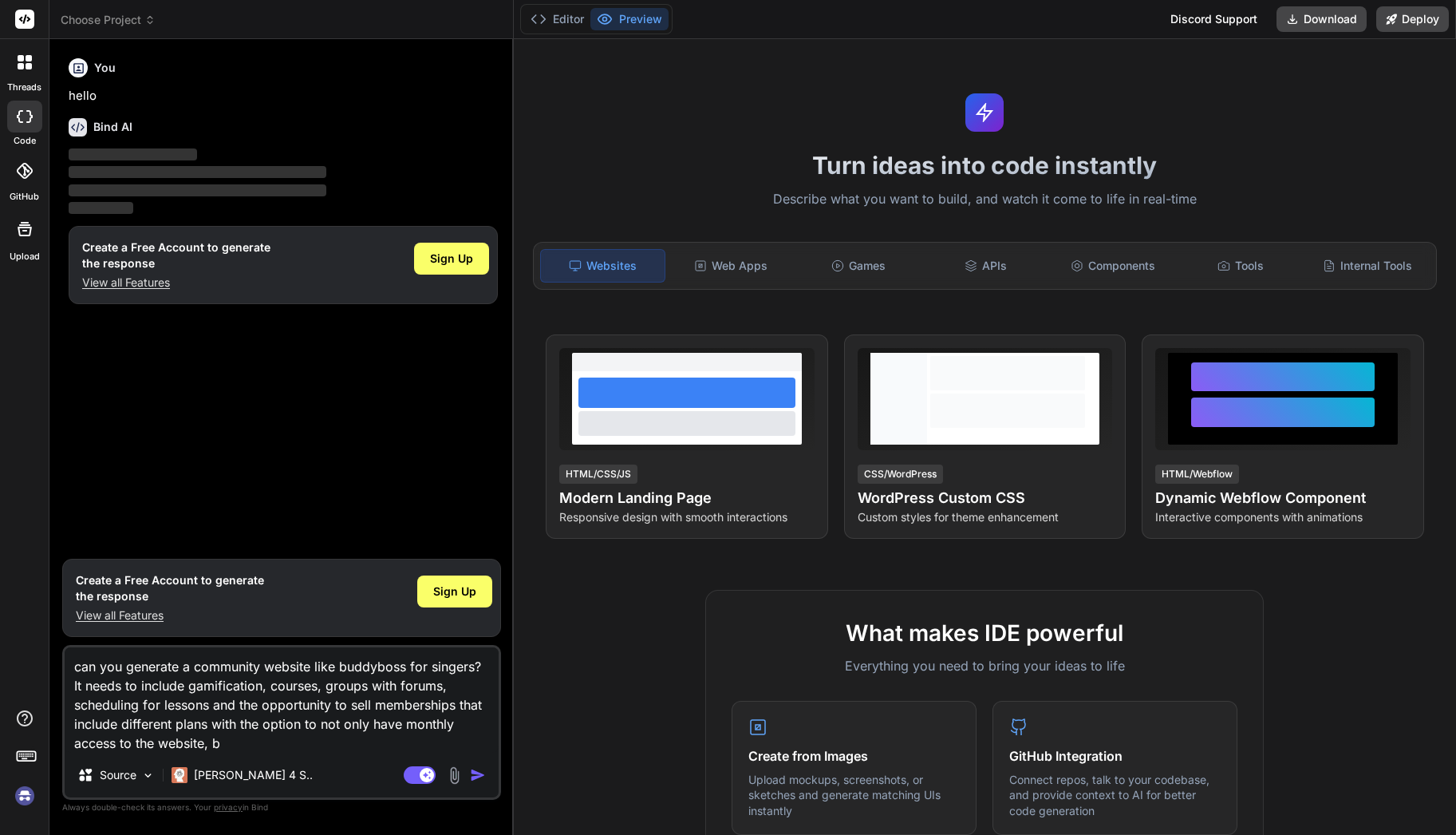
type textarea "can you generate a community website like buddyboss for singers? It needs to in…"
type textarea "x"
type textarea "can you generate a community website like buddyboss for singers? It needs to in…"
type textarea "x"
type textarea "can you generate a community website like buddyboss for singers? It needs to in…"
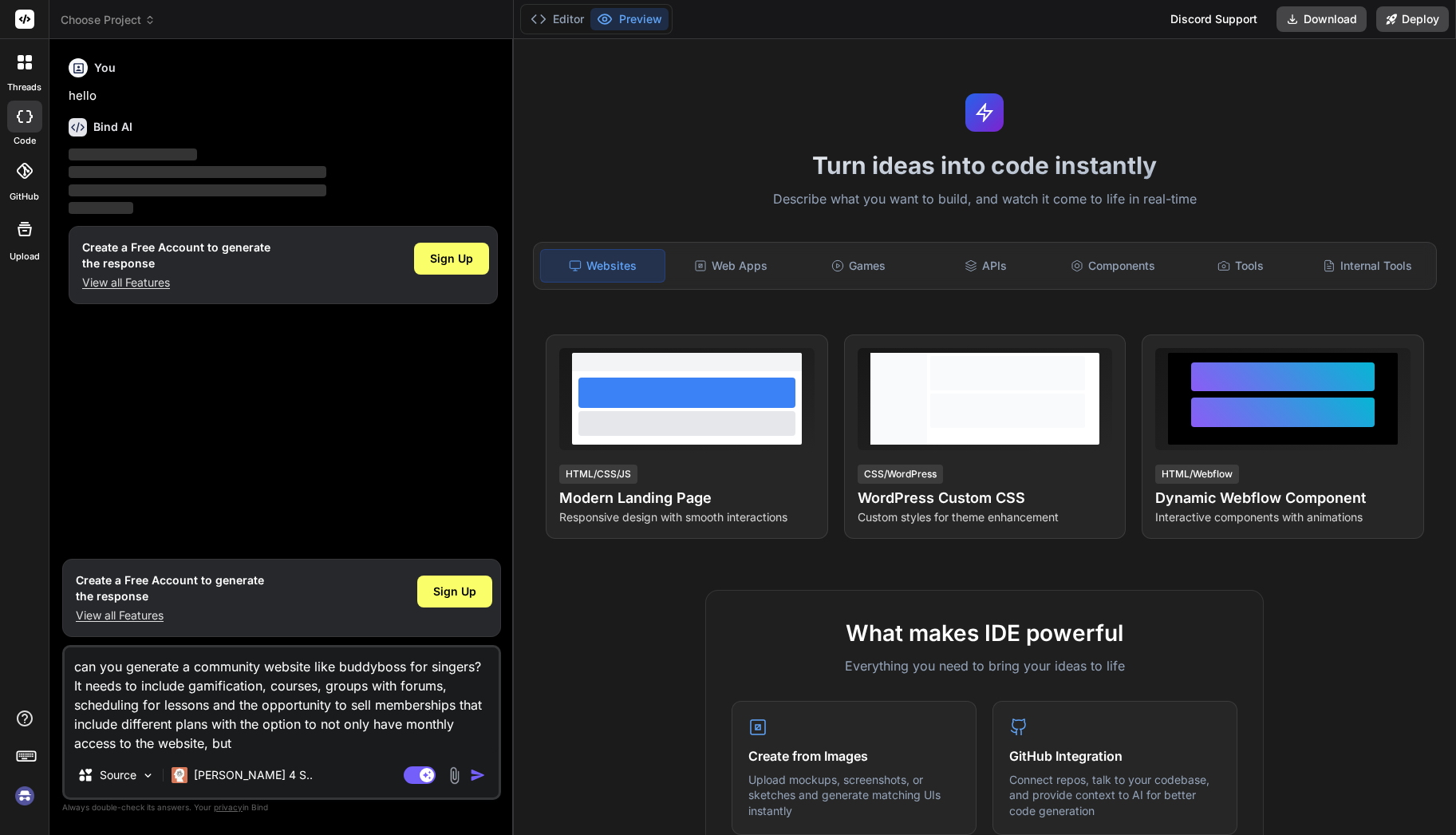
type textarea "x"
type textarea "can you generate a community website like buddyboss for singers? It needs to in…"
type textarea "x"
type textarea "can you generate a community website like buddyboss for singers? It needs to in…"
type textarea "x"
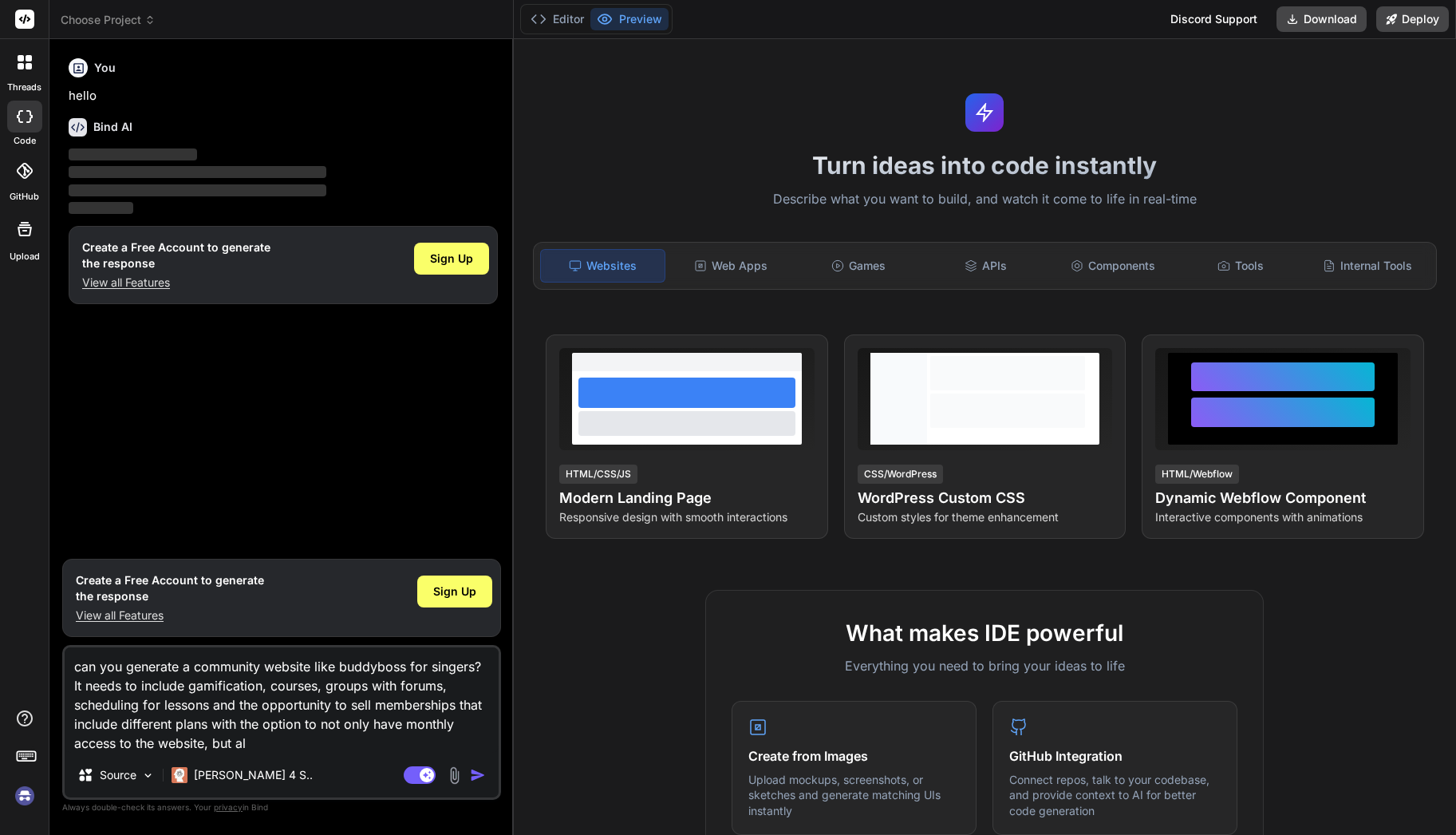
type textarea "can you generate a community website like buddyboss for singers? It needs to in…"
type textarea "x"
type textarea "can you generate a community website like buddyboss for singers? It needs to in…"
type textarea "x"
type textarea "can you generate a community website like buddyboss for singers? It needs to in…"
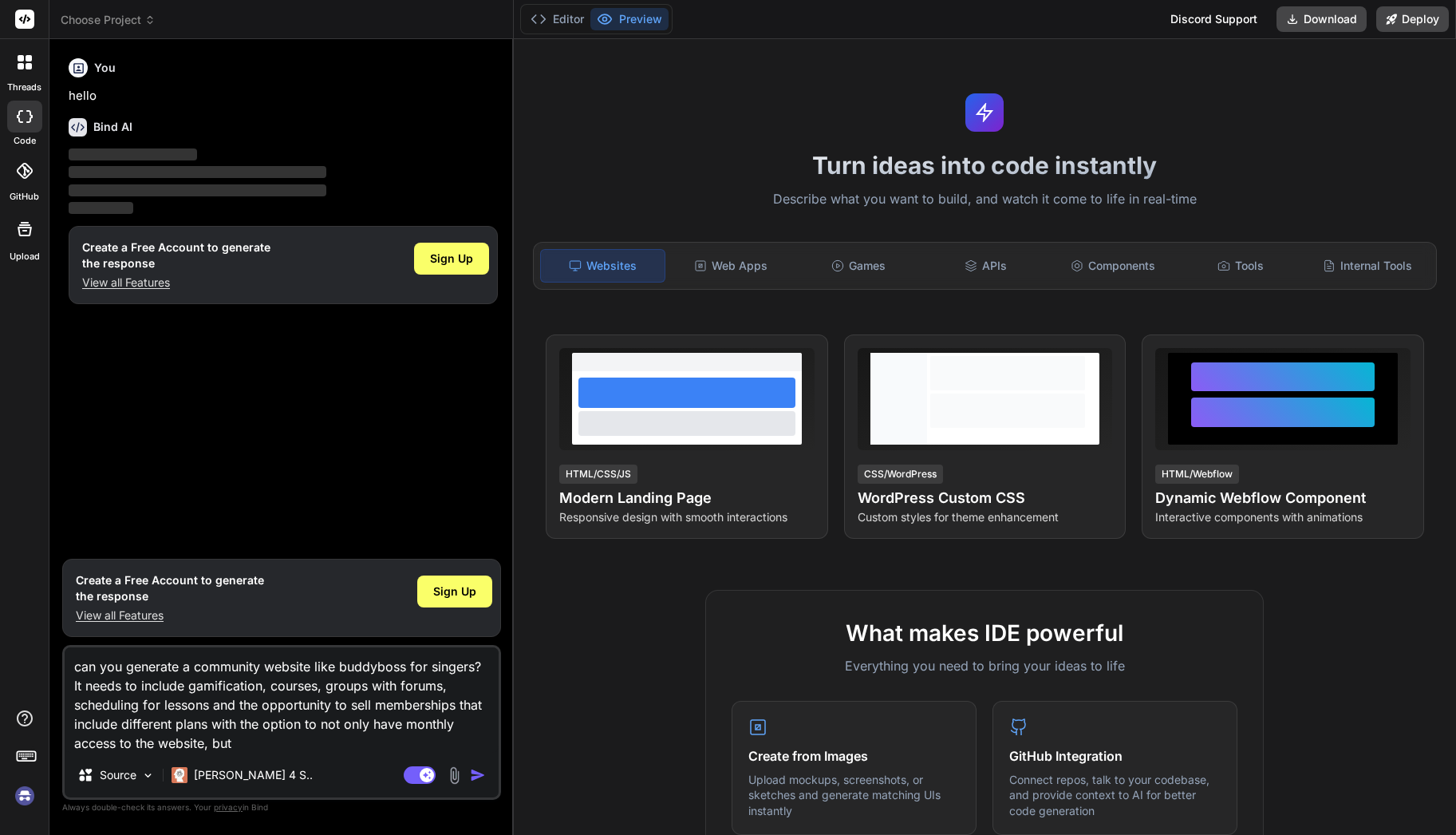
type textarea "x"
type textarea "can you generate a community website like buddyboss for singers? It needs to in…"
type textarea "x"
type textarea "can you generate a community website like buddyboss for singers? It needs to in…"
type textarea "x"
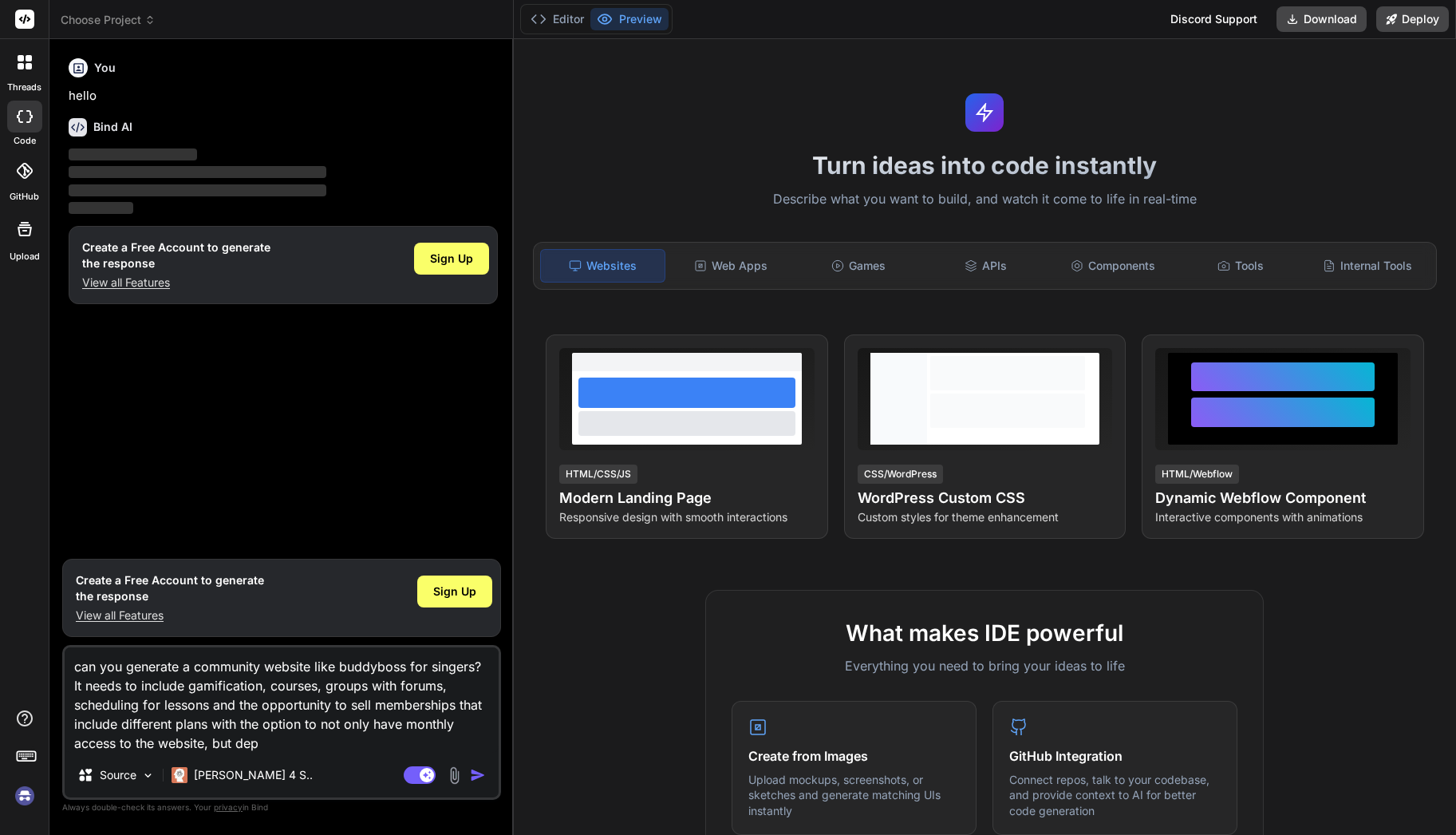
type textarea "can you generate a community website like buddyboss for singers? It needs to in…"
type textarea "x"
type textarea "can you generate a community website like buddyboss for singers? It needs to in…"
type textarea "x"
type textarea "can you generate a community website like buddyboss for singers? It needs to in…"
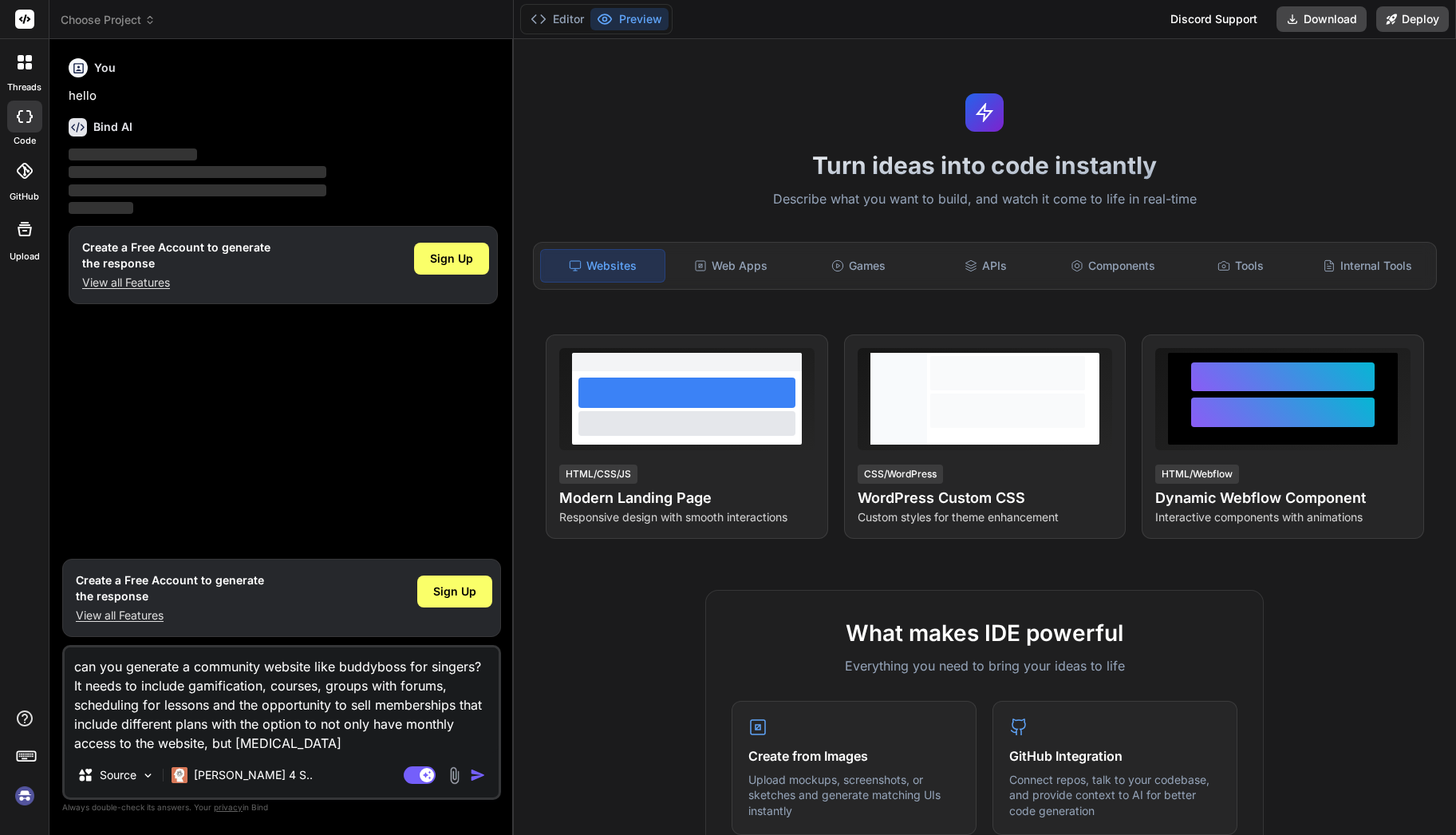
type textarea "x"
type textarea "can you generate a community website like buddyboss for singers? It needs to in…"
type textarea "x"
type textarea "can you generate a community website like buddyboss for singers? It needs to in…"
type textarea "x"
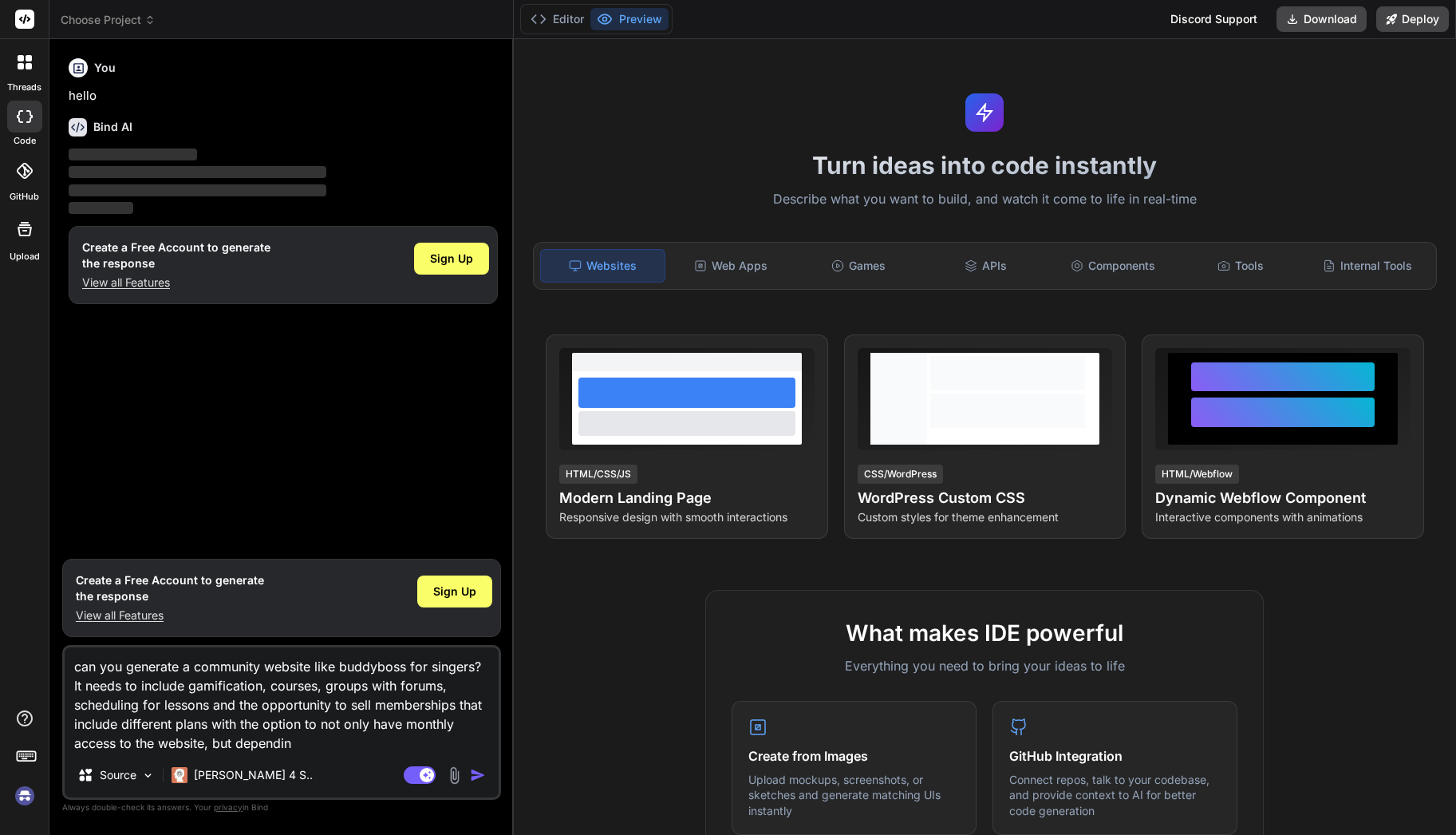
type textarea "can you generate a community website like buddyboss for singers? It needs to in…"
type textarea "x"
type textarea "can you generate a community website like buddyboss for singers? It needs to in…"
type textarea "x"
type textarea "can you generate a community website like buddyboss for singers? It needs to in…"
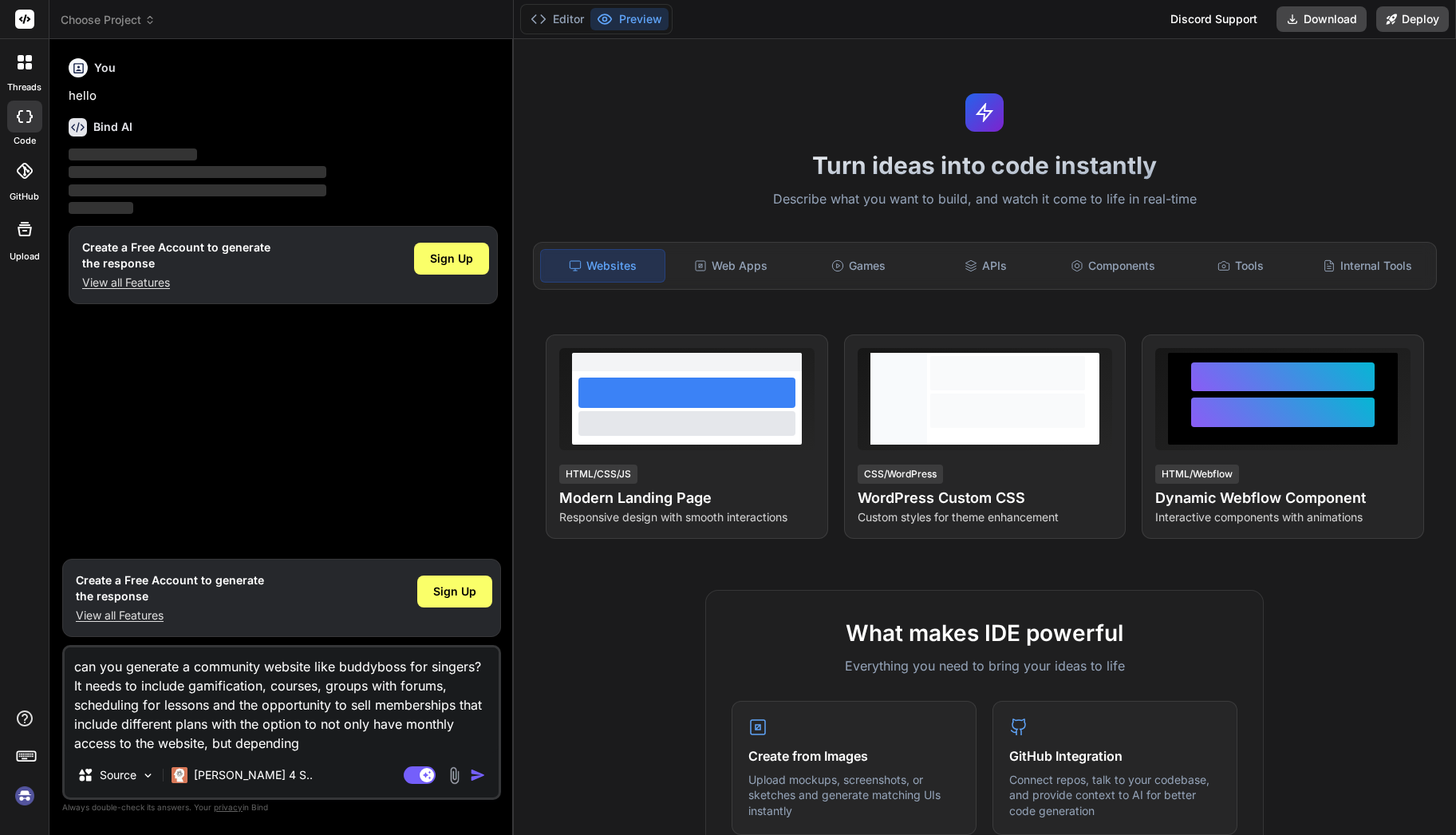
type textarea "x"
type textarea "can you generate a community website like buddyboss for singers? It needs to in…"
type textarea "x"
type textarea "can you generate a community website like buddyboss for singers? It needs to in…"
type textarea "x"
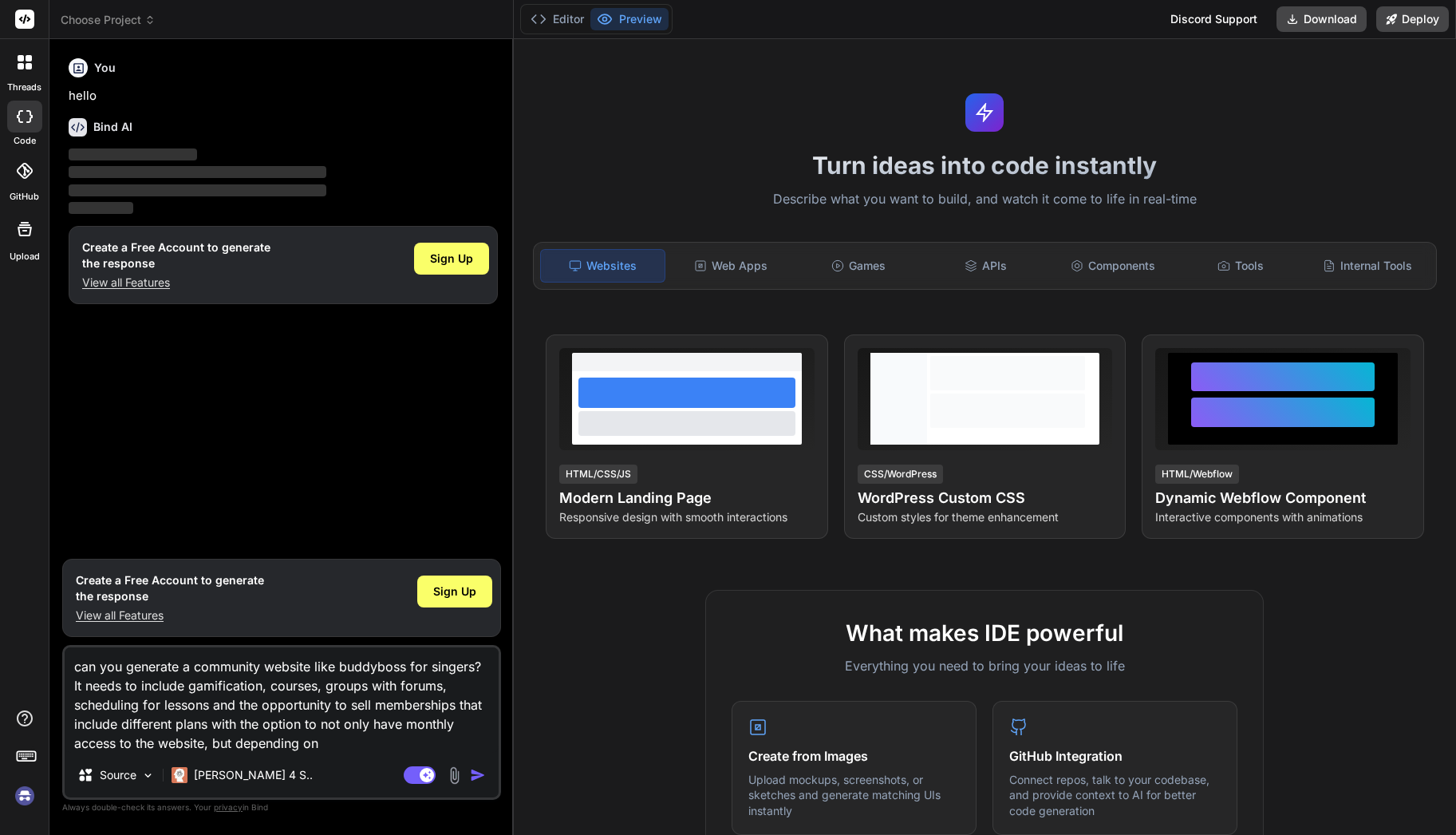
type textarea "can you generate a community website like buddyboss for singers? It needs to in…"
type textarea "x"
type textarea "can you generate a community website like buddyboss for singers? It needs to in…"
type textarea "x"
type textarea "can you generate a community website like buddyboss for singers? It needs to in…"
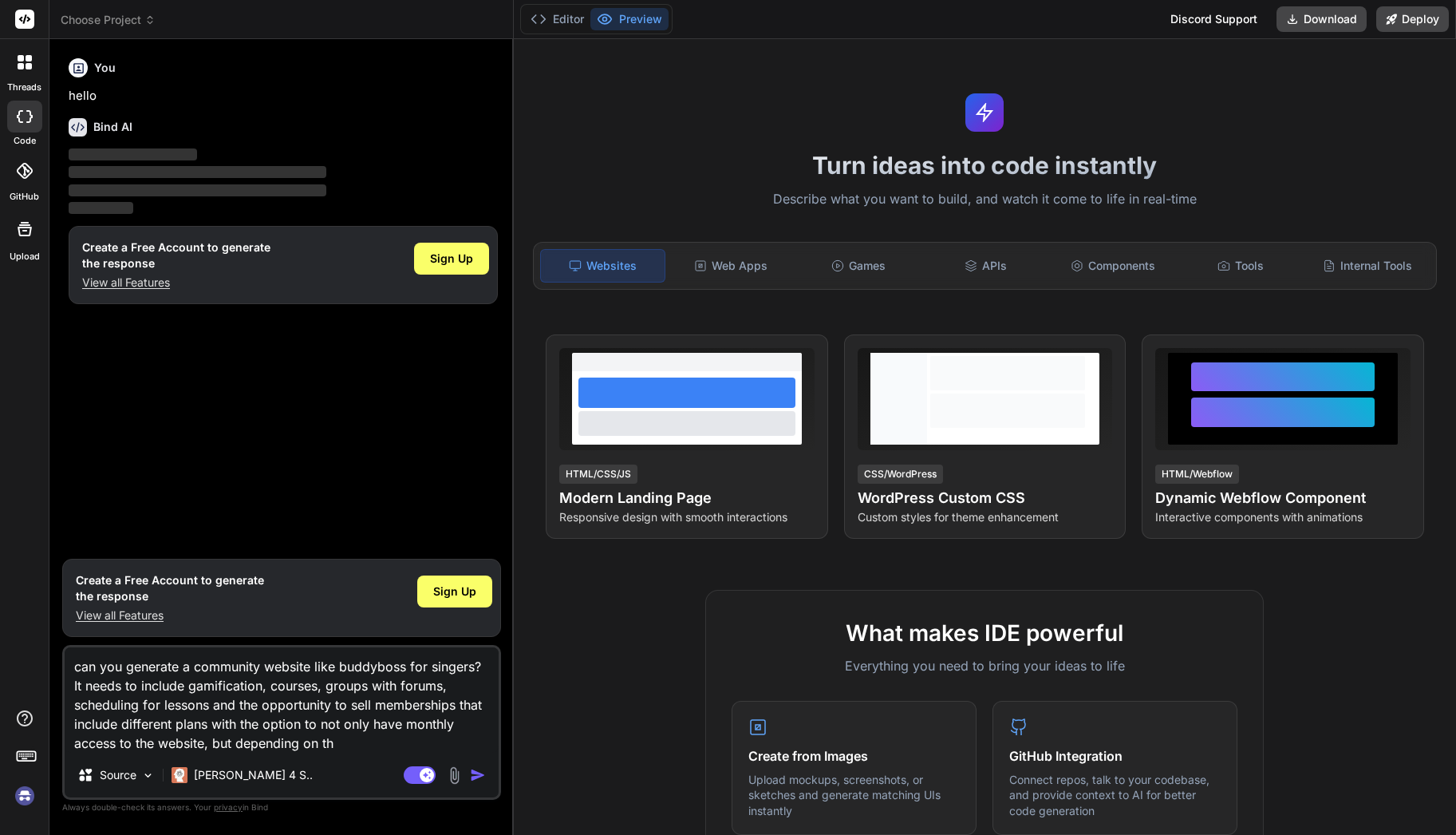
type textarea "x"
type textarea "can you generate a community website like buddyboss for singers? It needs to in…"
type textarea "x"
type textarea "can you generate a community website like buddyboss for singers? It needs to in…"
type textarea "x"
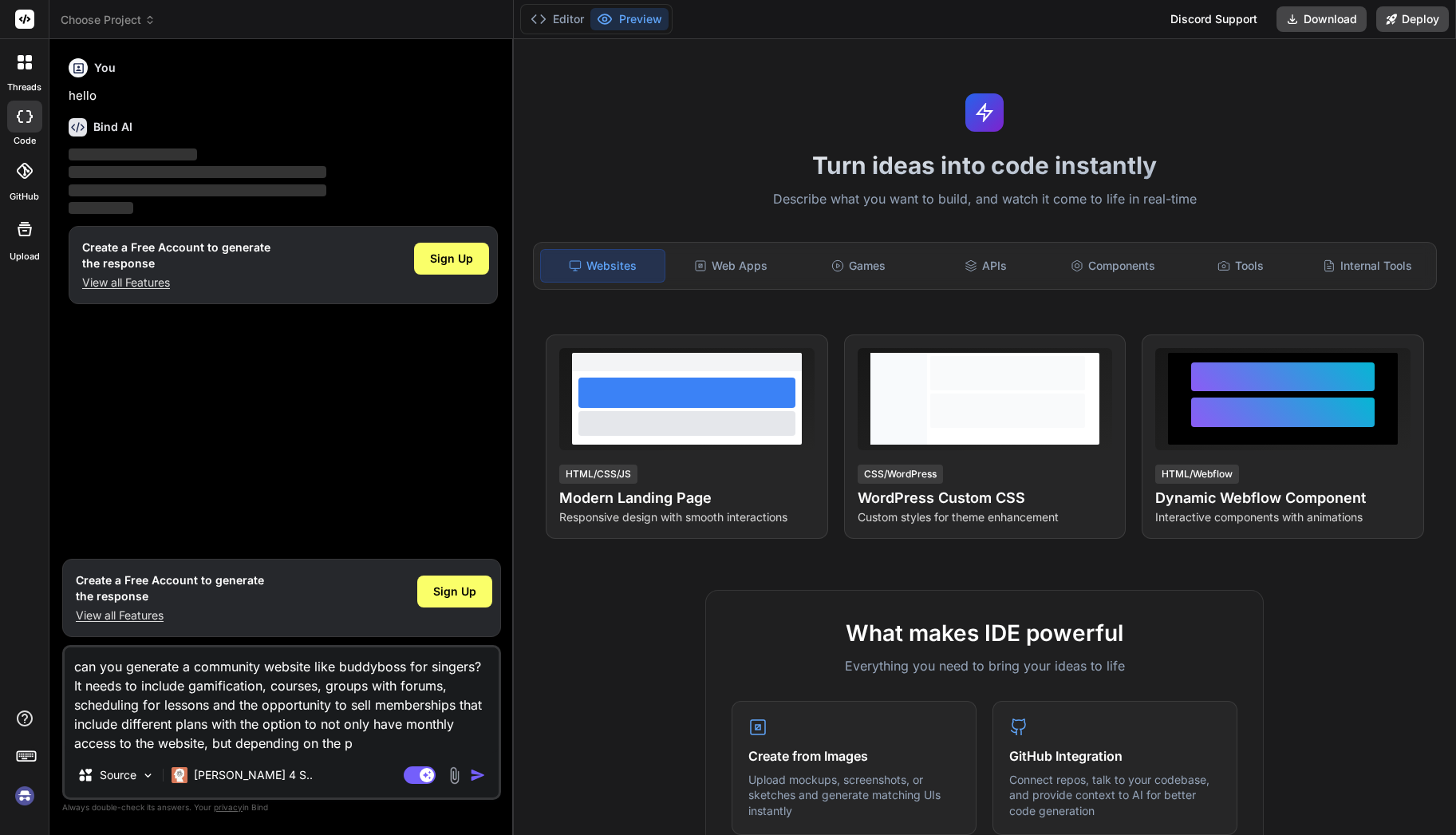
type textarea "can you generate a community website like buddyboss for singers? It needs to in…"
type textarea "x"
type textarea "can you generate a community website like buddyboss for singers? It needs to in…"
type textarea "x"
type textarea "can you generate a community website like buddyboss for singers? It needs to in…"
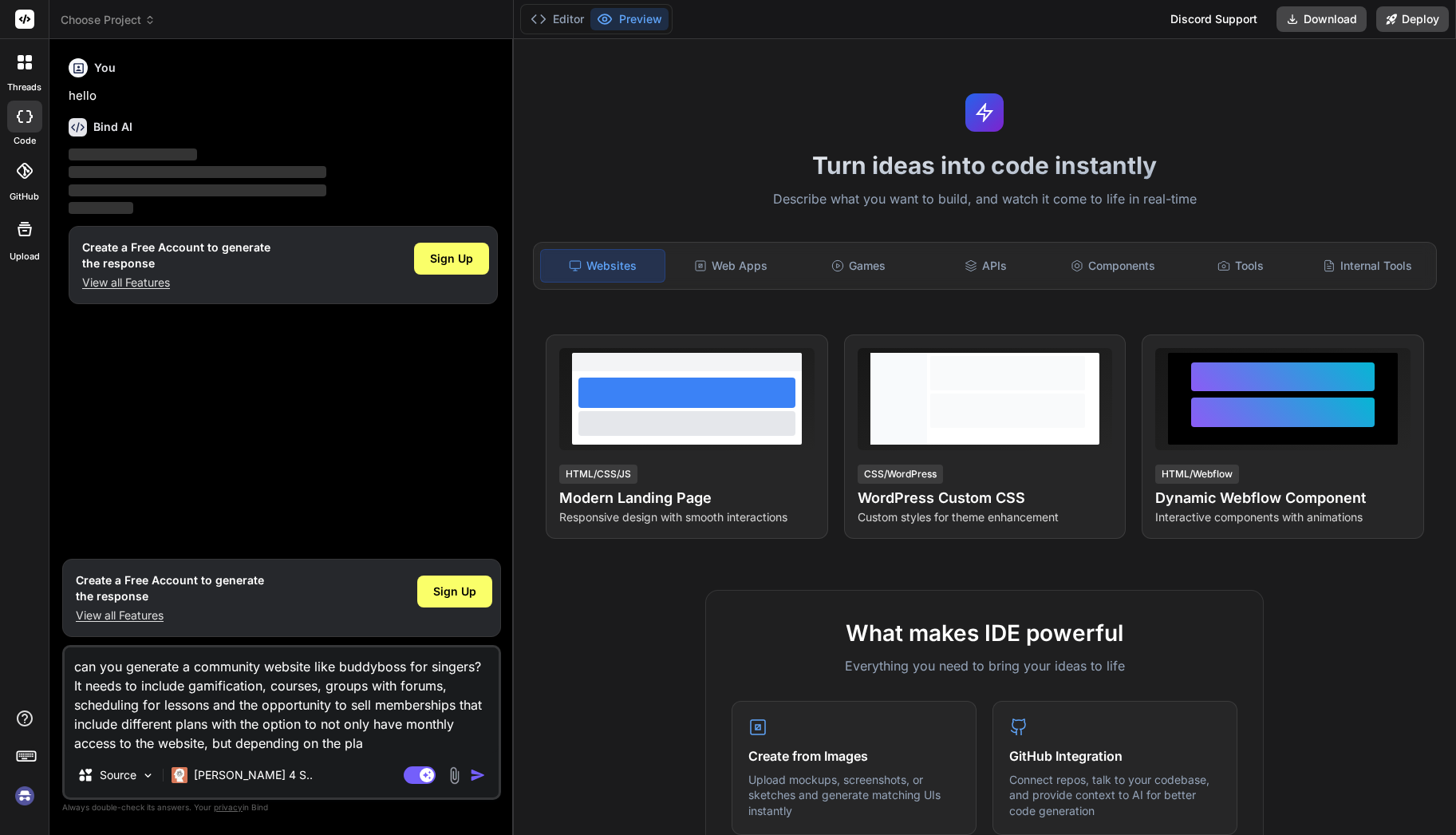
type textarea "x"
type textarea "can you generate a community website like buddyboss for singers? It needs to in…"
type textarea "x"
type textarea "can you generate a community website like buddyboss for singers? It needs to in…"
type textarea "x"
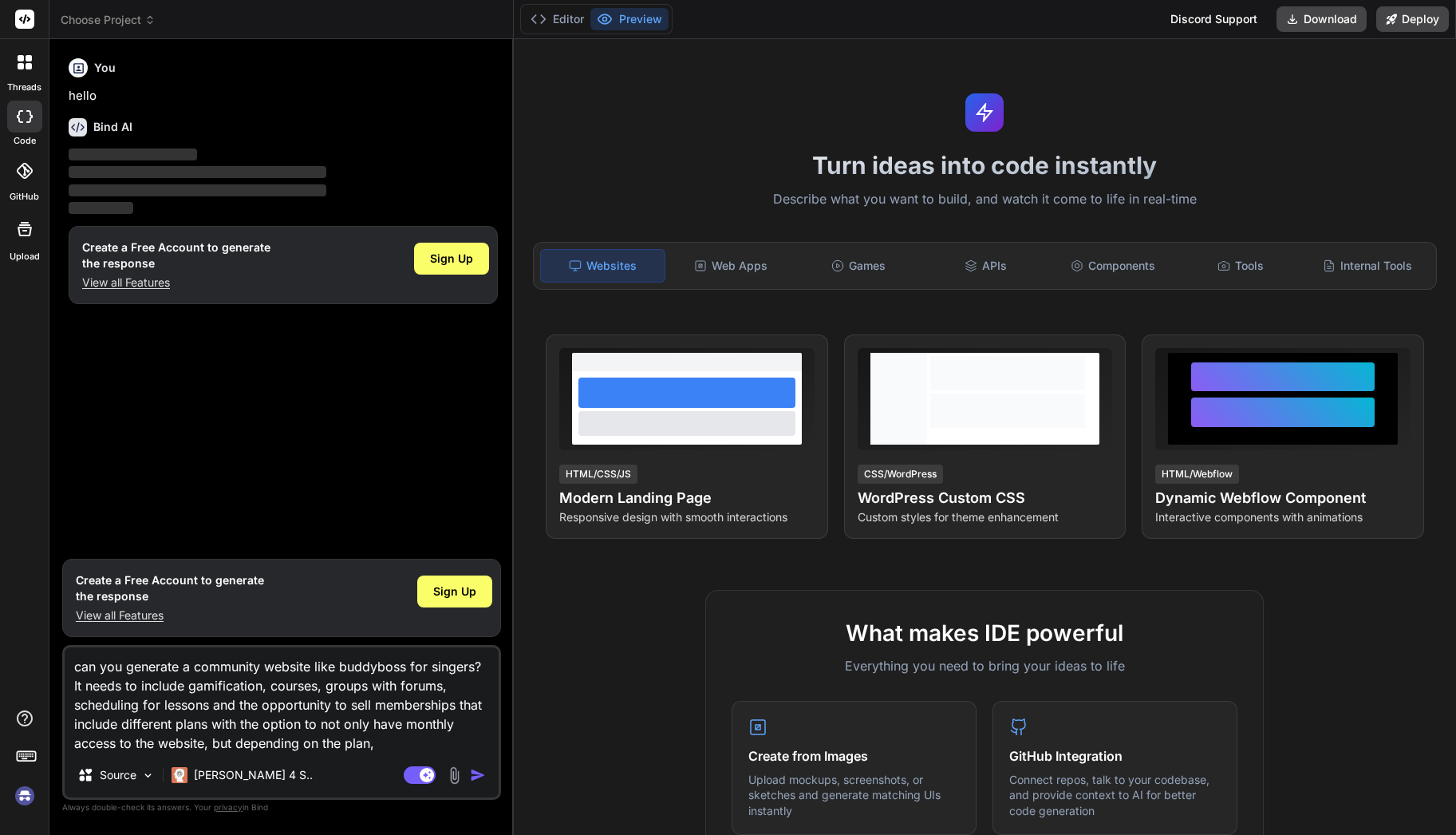
type textarea "can you generate a community website like buddyboss for singers? It needs to in…"
type textarea "x"
type textarea "can you generate a community website like buddyboss for singers? It needs to in…"
type textarea "x"
type textarea "can you generate a community website like buddyboss for singers? It needs to in…"
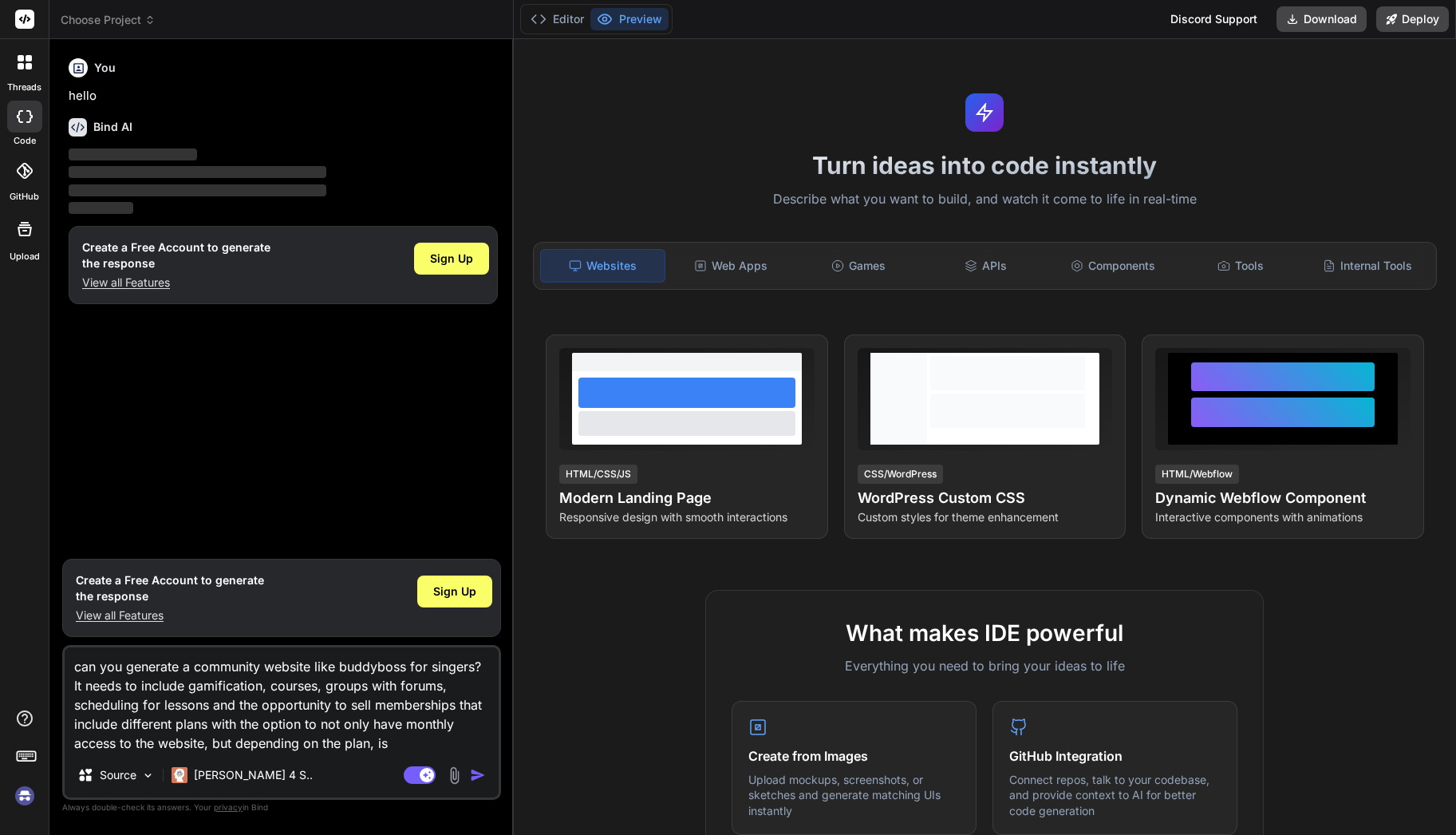
type textarea "x"
type textarea "can you generate a community website like buddyboss for singers? It needs to in…"
type textarea "x"
type textarea "can you generate a community website like buddyboss for singers? It needs to in…"
type textarea "x"
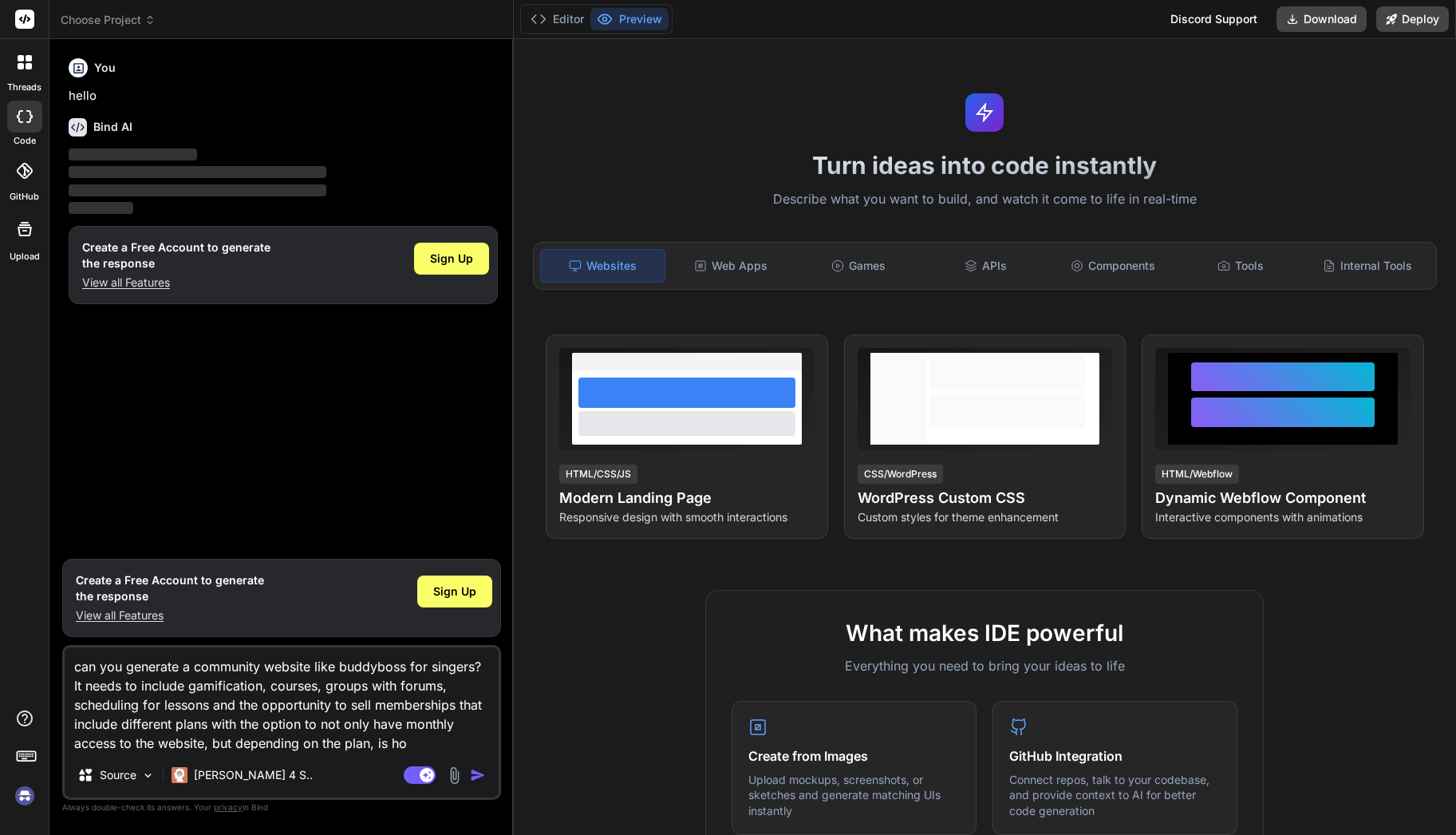
type textarea "can you generate a community website like buddyboss for singers? It needs to in…"
type textarea "x"
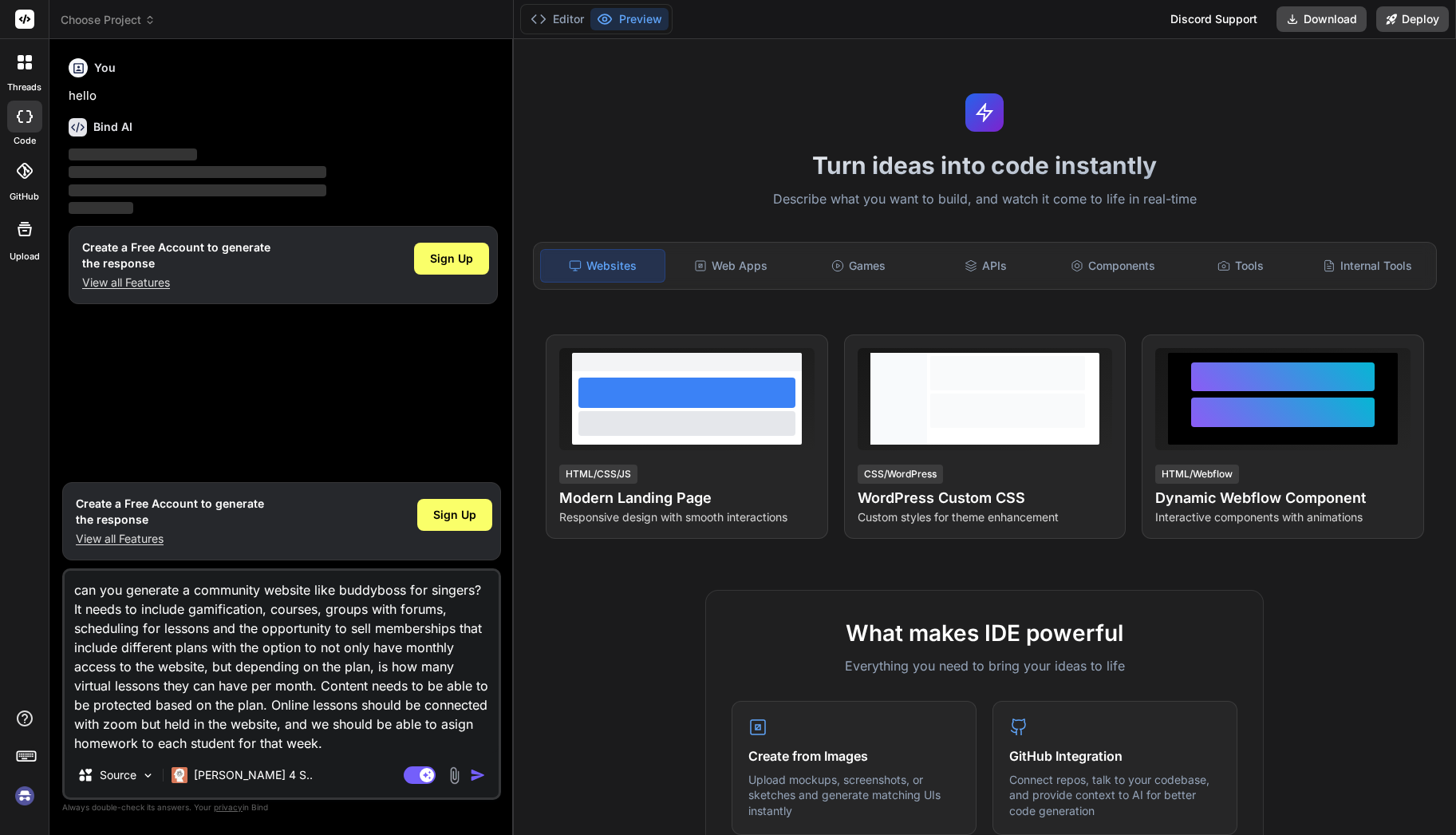
drag, startPoint x: 319, startPoint y: 745, endPoint x: 68, endPoint y: 585, distance: 297.7
click at [68, 585] on textarea "can you generate a community website like buddyboss for singers? It needs to in…" at bounding box center [281, 661] width 434 height 182
click at [477, 773] on img "button" at bounding box center [478, 775] width 16 height 16
click at [450, 517] on span "Sign Up" at bounding box center [455, 515] width 43 height 16
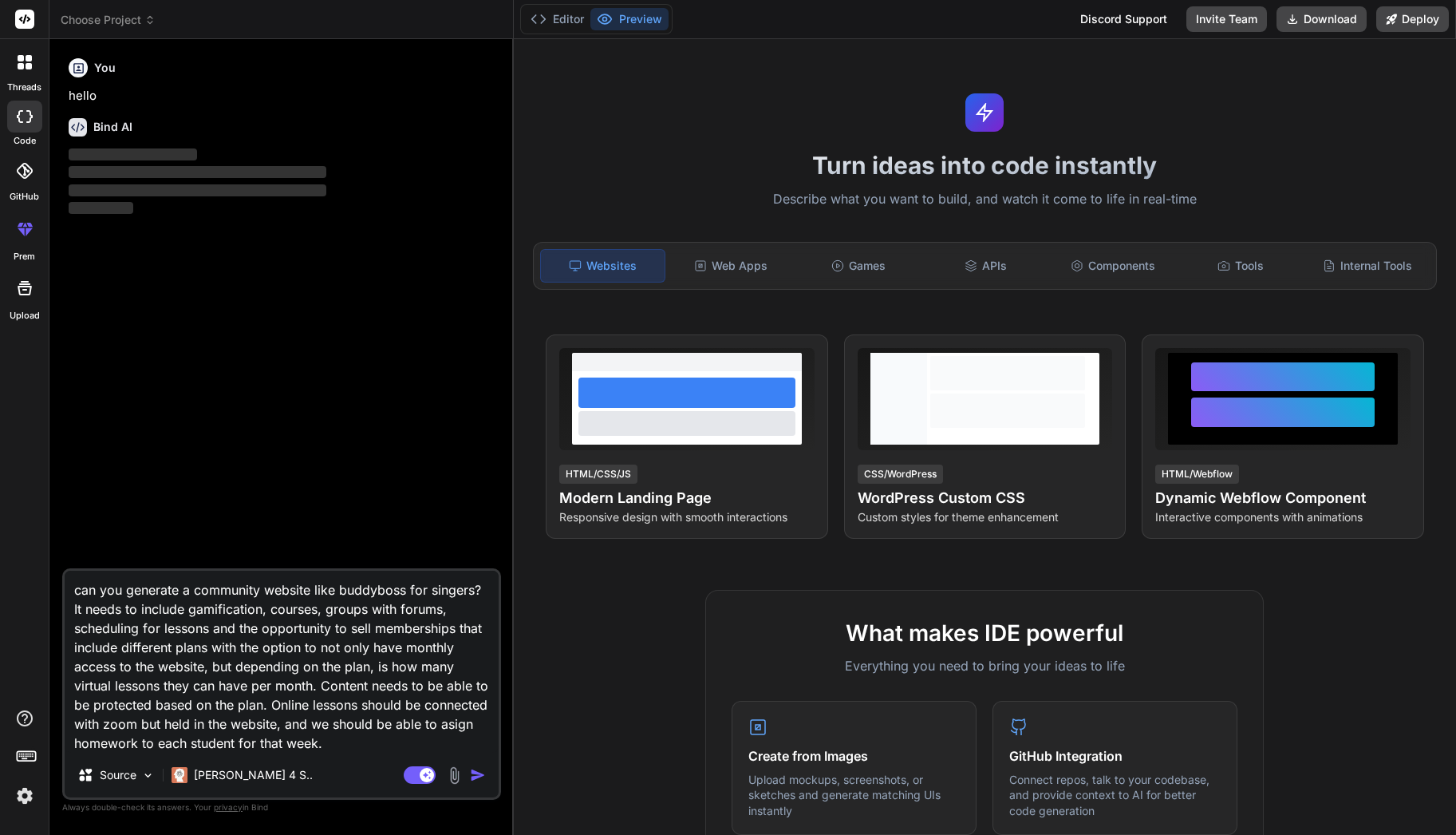
click at [479, 772] on img "button" at bounding box center [478, 775] width 16 height 16
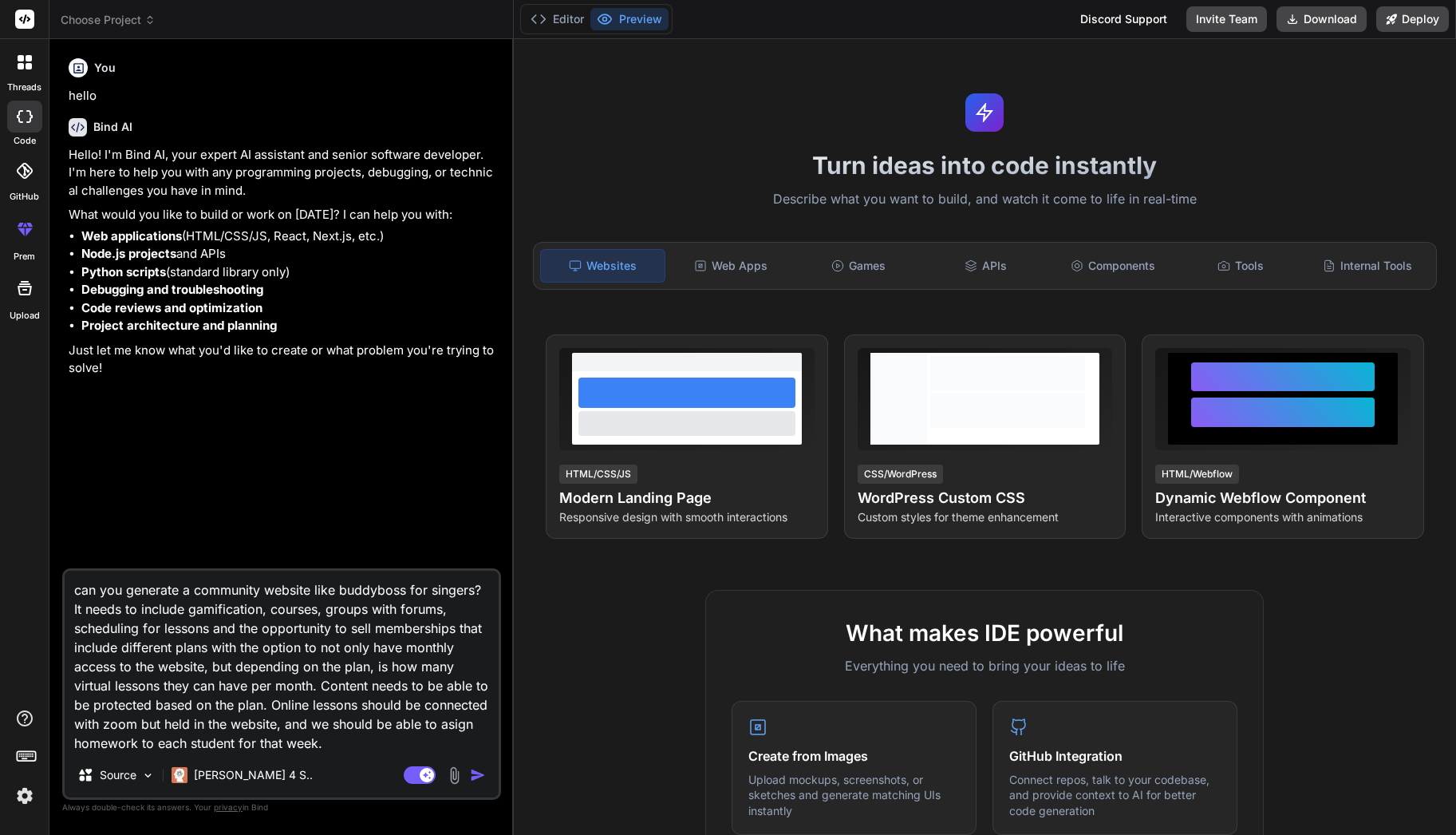
click at [475, 770] on img "button" at bounding box center [478, 775] width 16 height 16
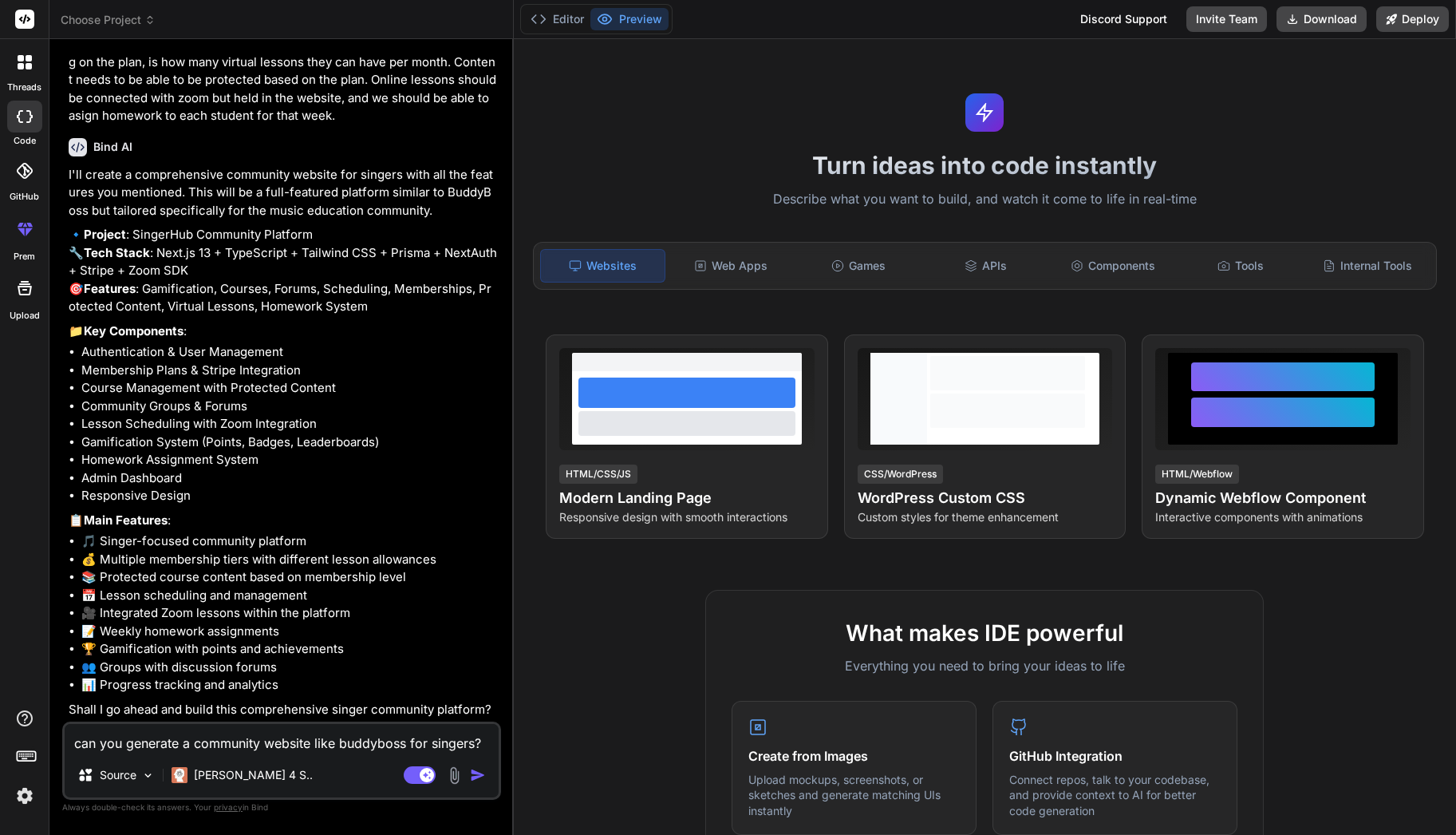
scroll to position [470, 0]
click at [187, 739] on textarea "can you generate a community website like buddyboss for singers? It needs to in…" at bounding box center [281, 738] width 434 height 29
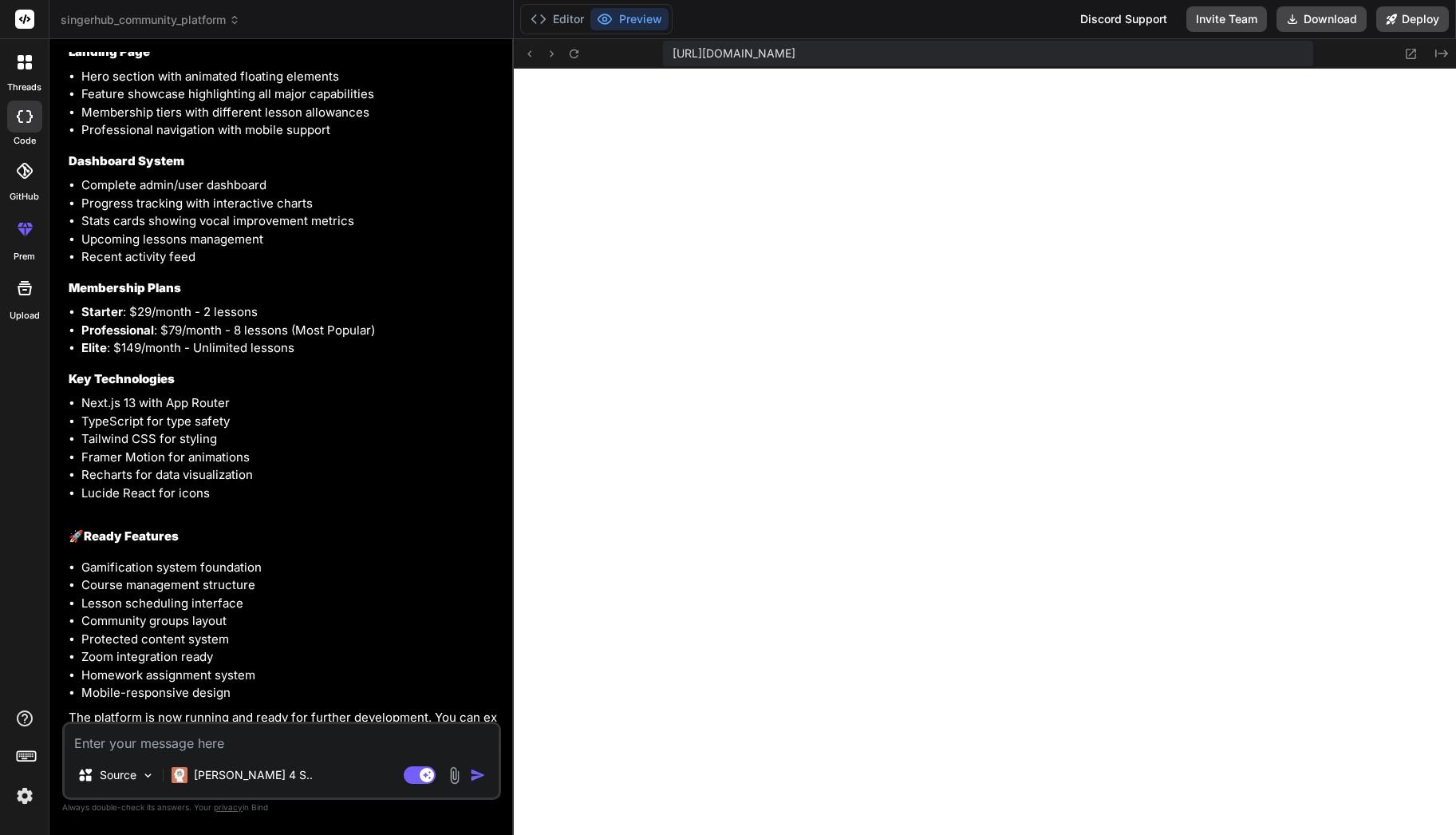
scroll to position [2234, 0]
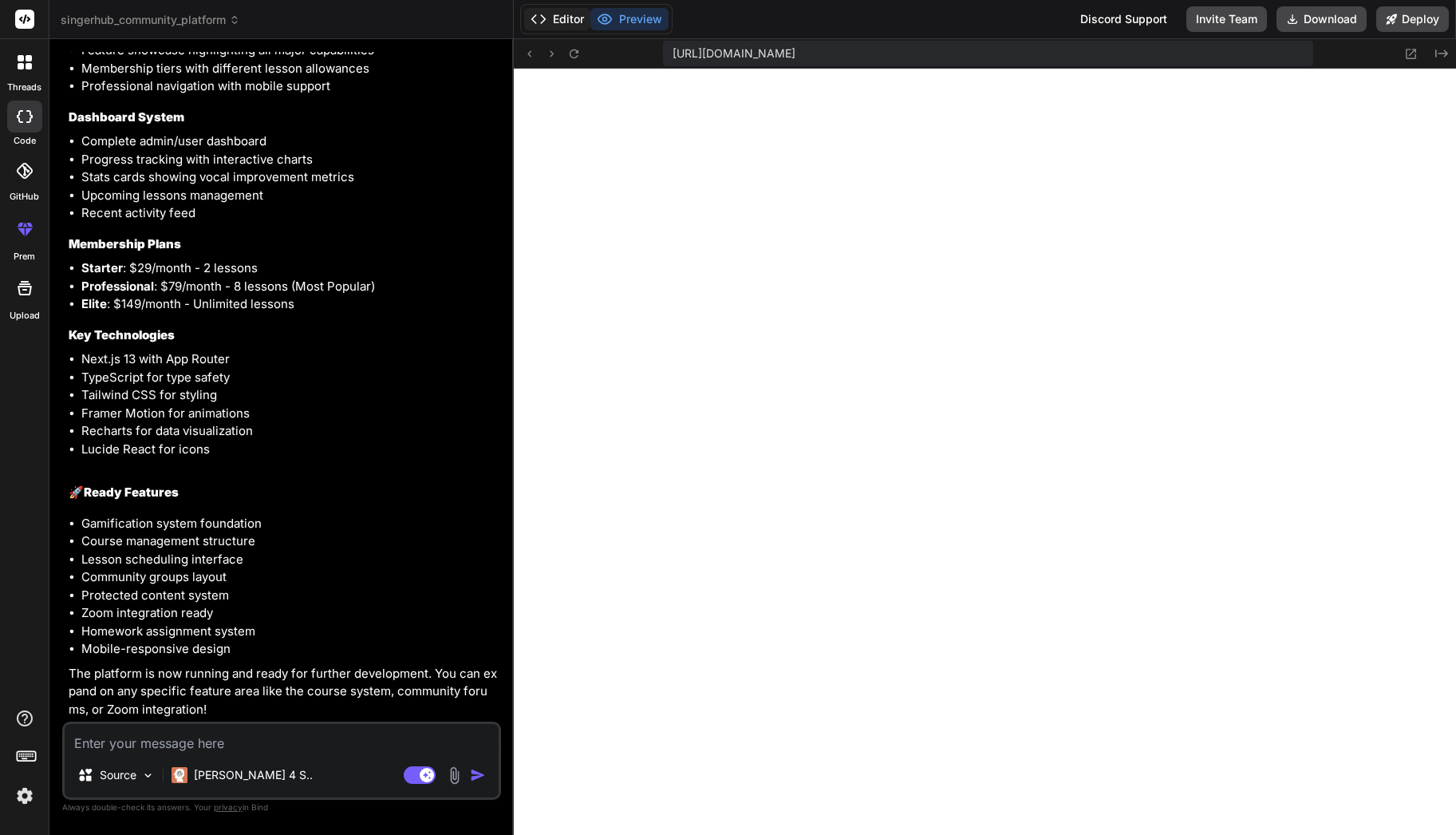
click at [588, 21] on button "Editor" at bounding box center [557, 19] width 66 height 22
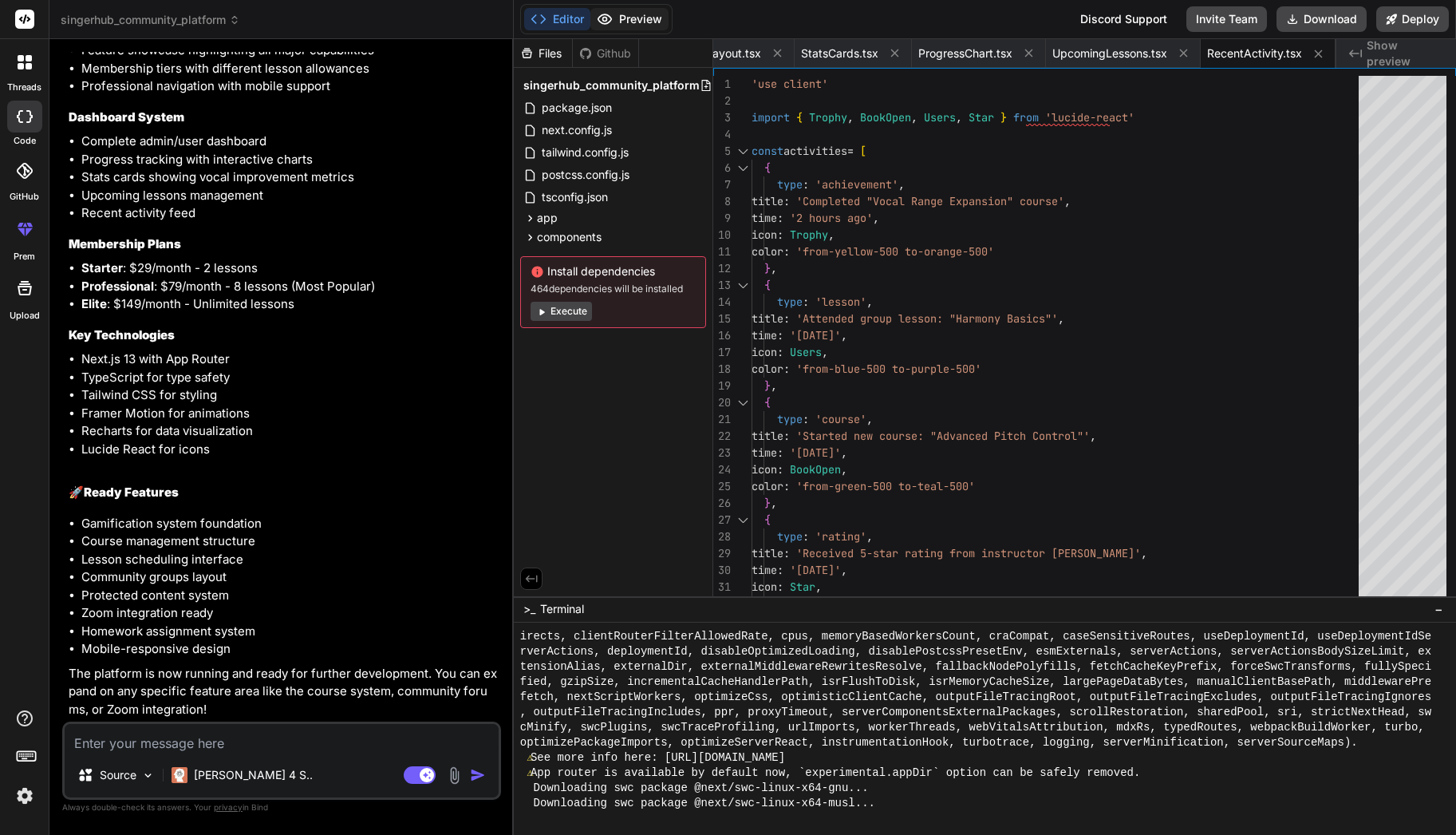
click at [609, 19] on icon at bounding box center [605, 19] width 16 height 16
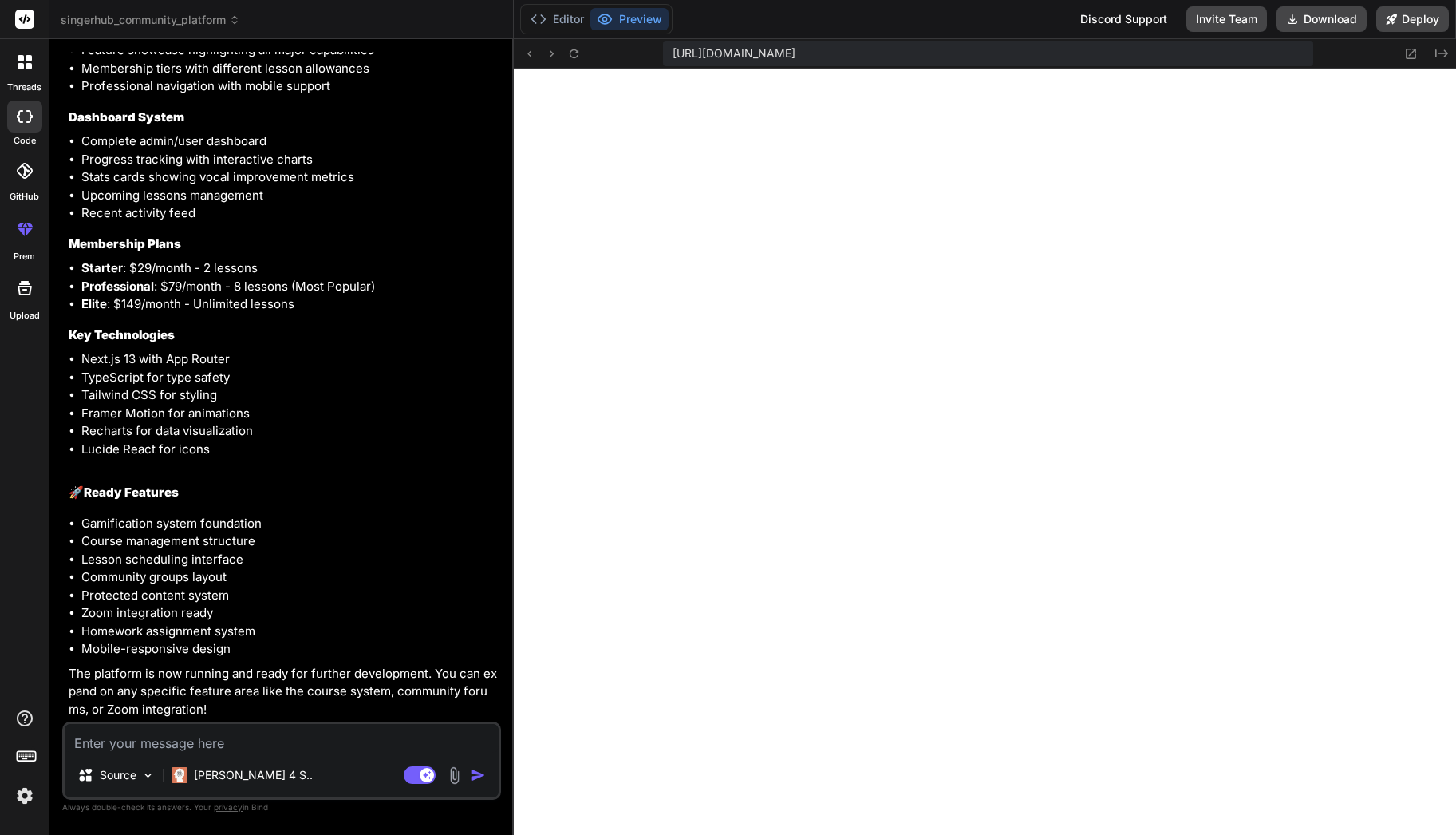
click at [609, 19] on icon at bounding box center [605, 19] width 16 height 16
click at [1003, 63] on div "https://u3uk0f35zsjjbn9cprh6fq9h0p4tm2-wnxx--3000--96435430.local-corp.webconta…" at bounding box center [988, 53] width 651 height 26
click at [1411, 51] on icon at bounding box center [1410, 53] width 13 height 13
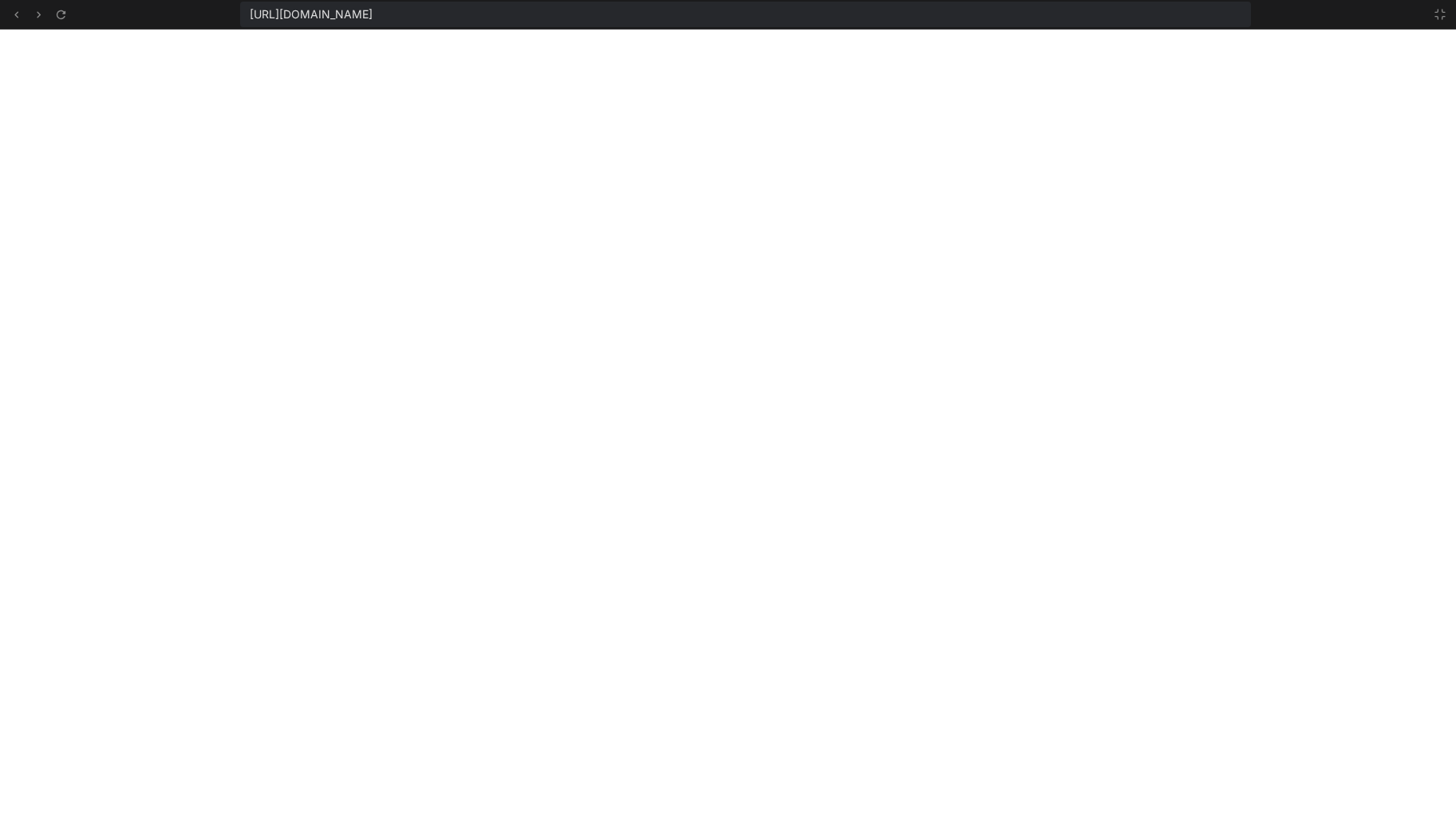
scroll to position [697, 0]
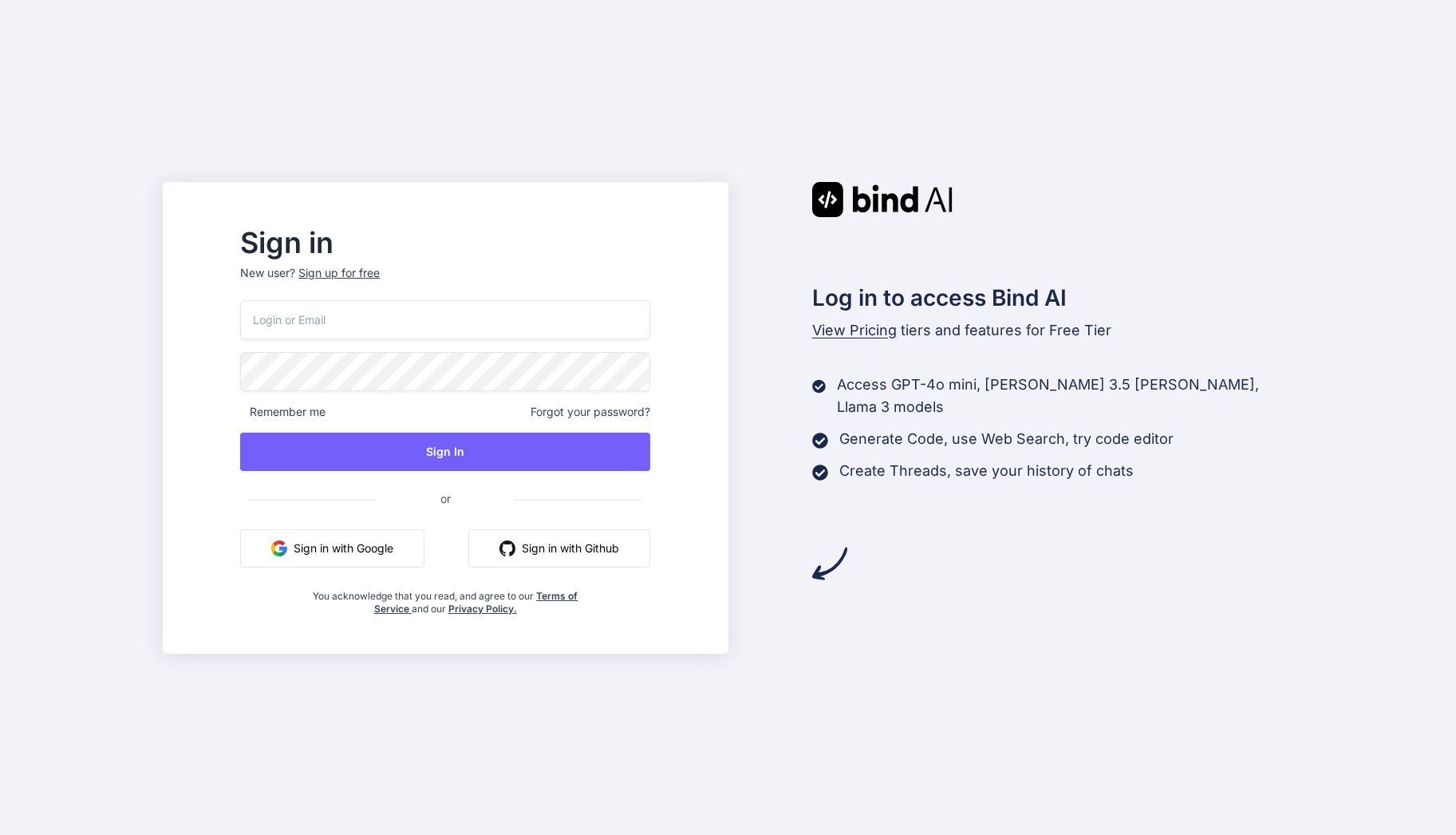
click at [354, 549] on button "Sign in with Google" at bounding box center [331, 548] width 184 height 38
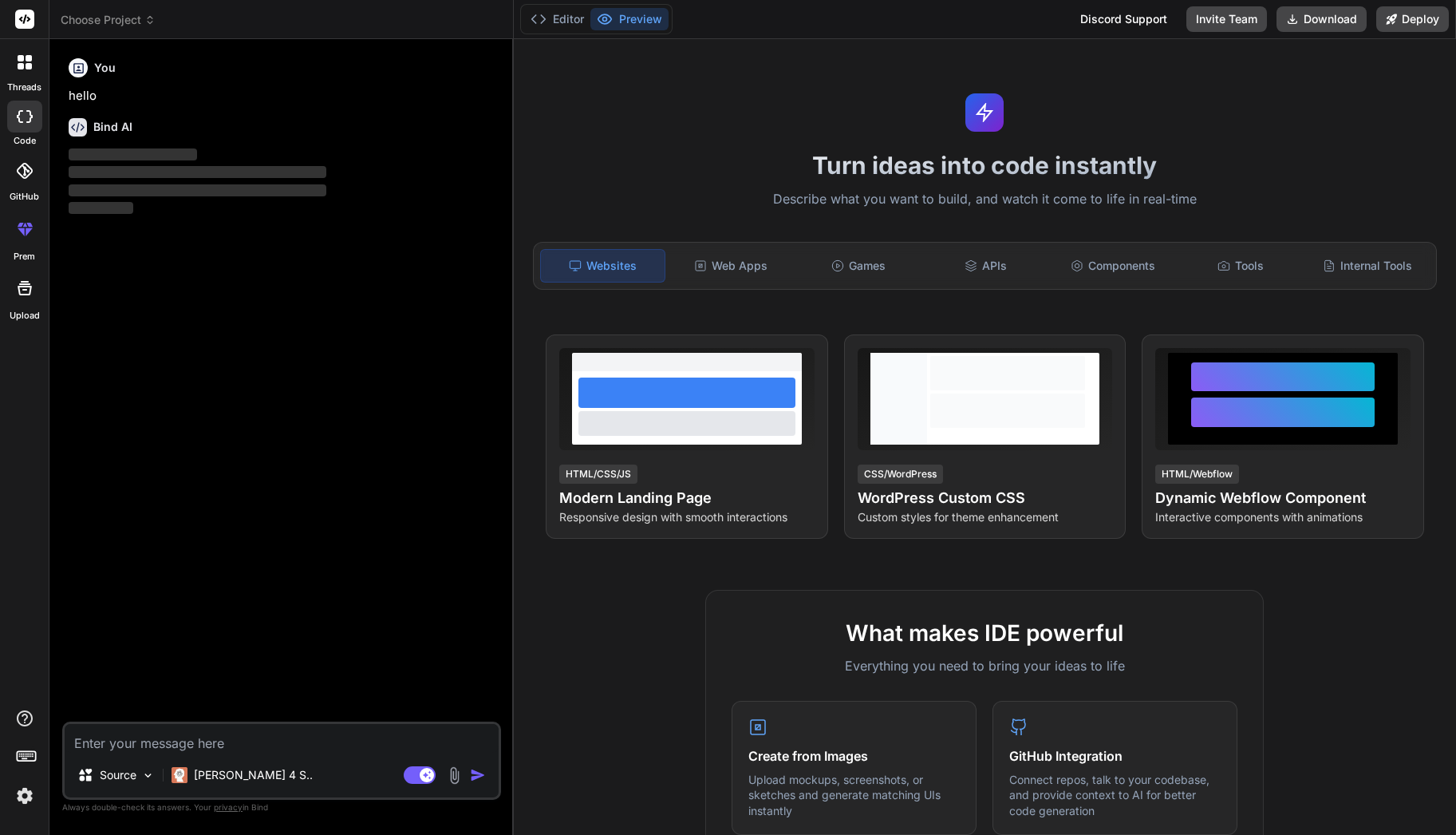
click at [23, 69] on icon at bounding box center [20, 66] width 6 height 6
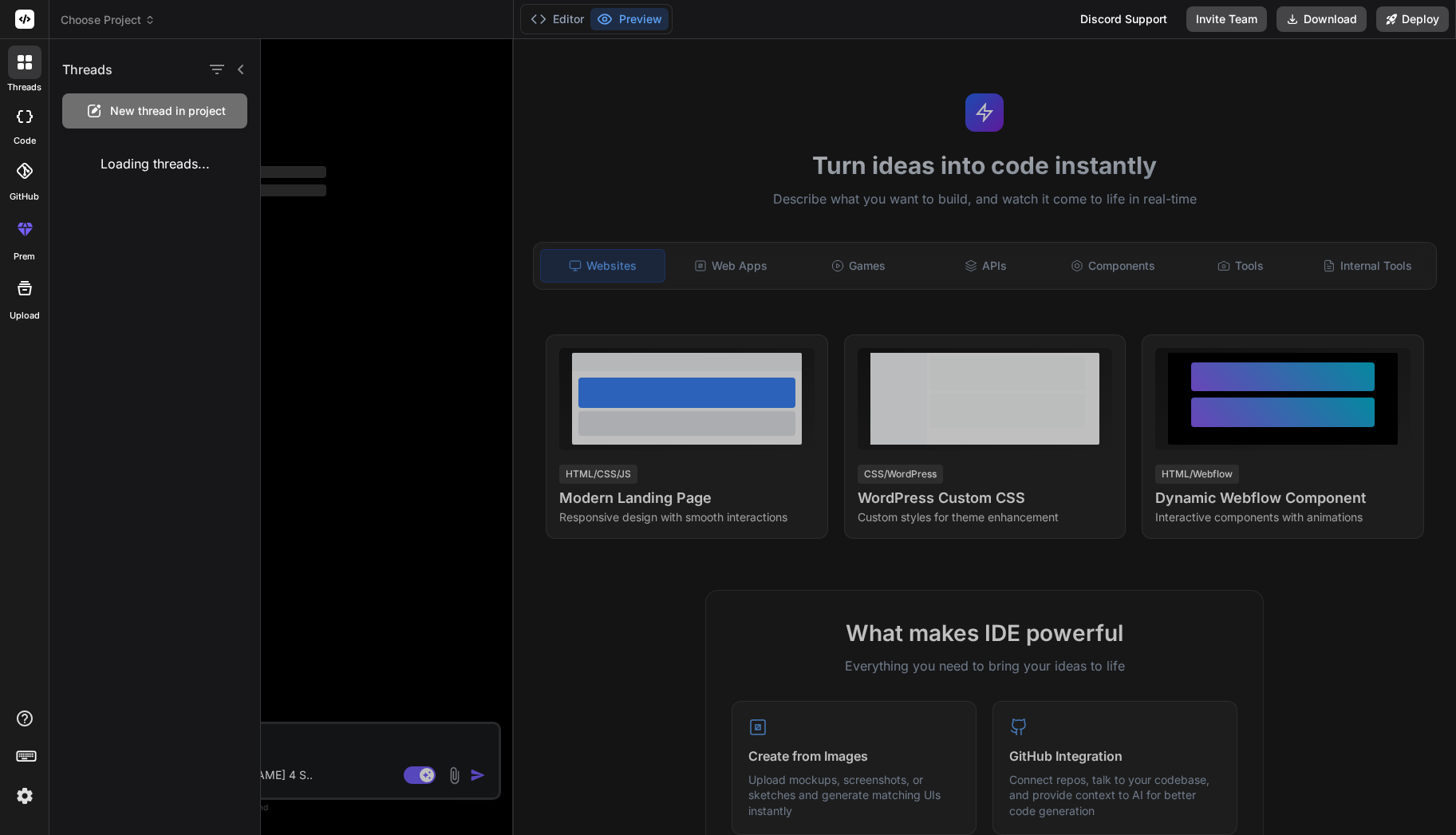
click at [31, 125] on div at bounding box center [25, 116] width 35 height 32
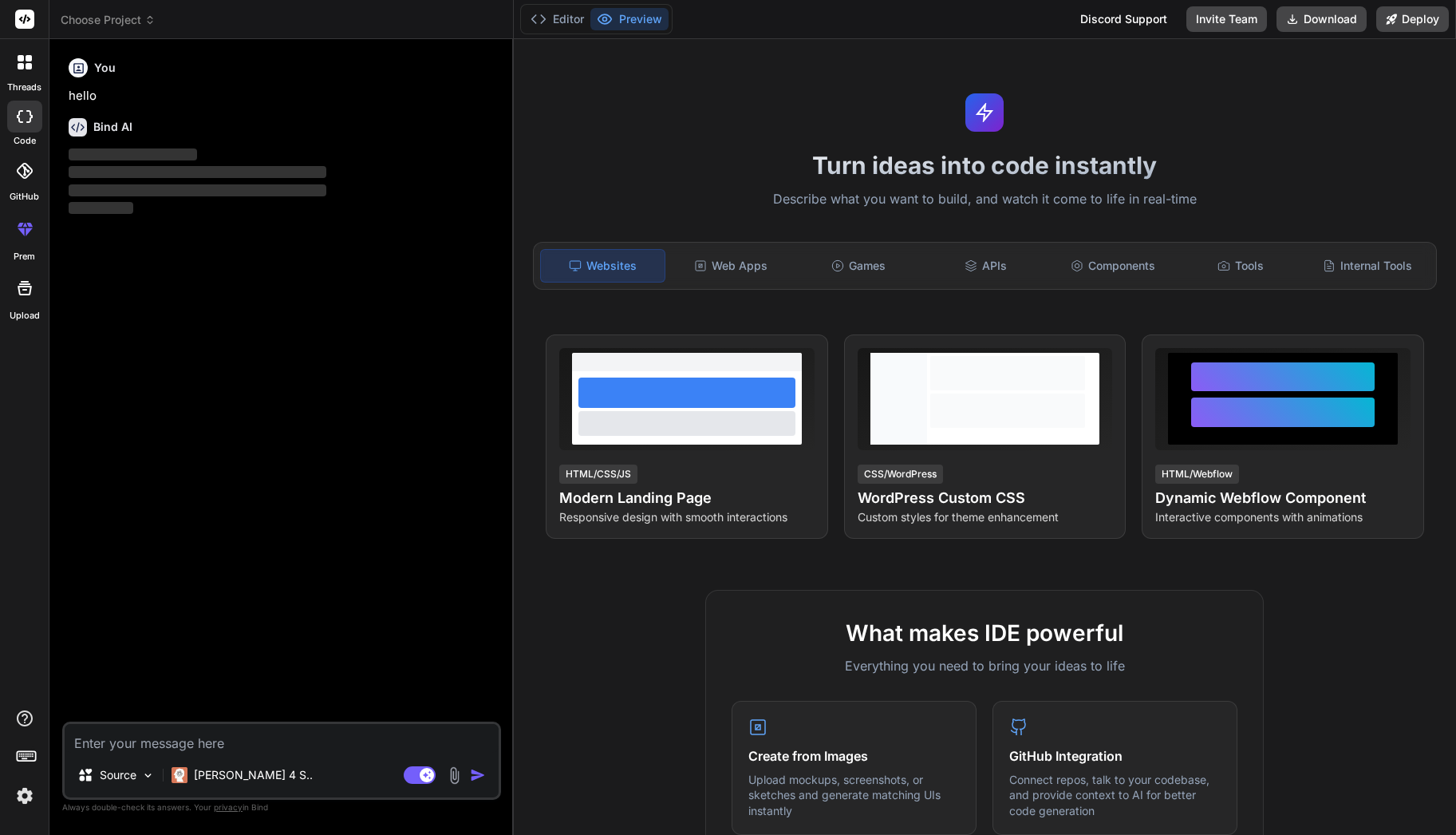
click at [18, 66] on icon at bounding box center [25, 62] width 14 height 14
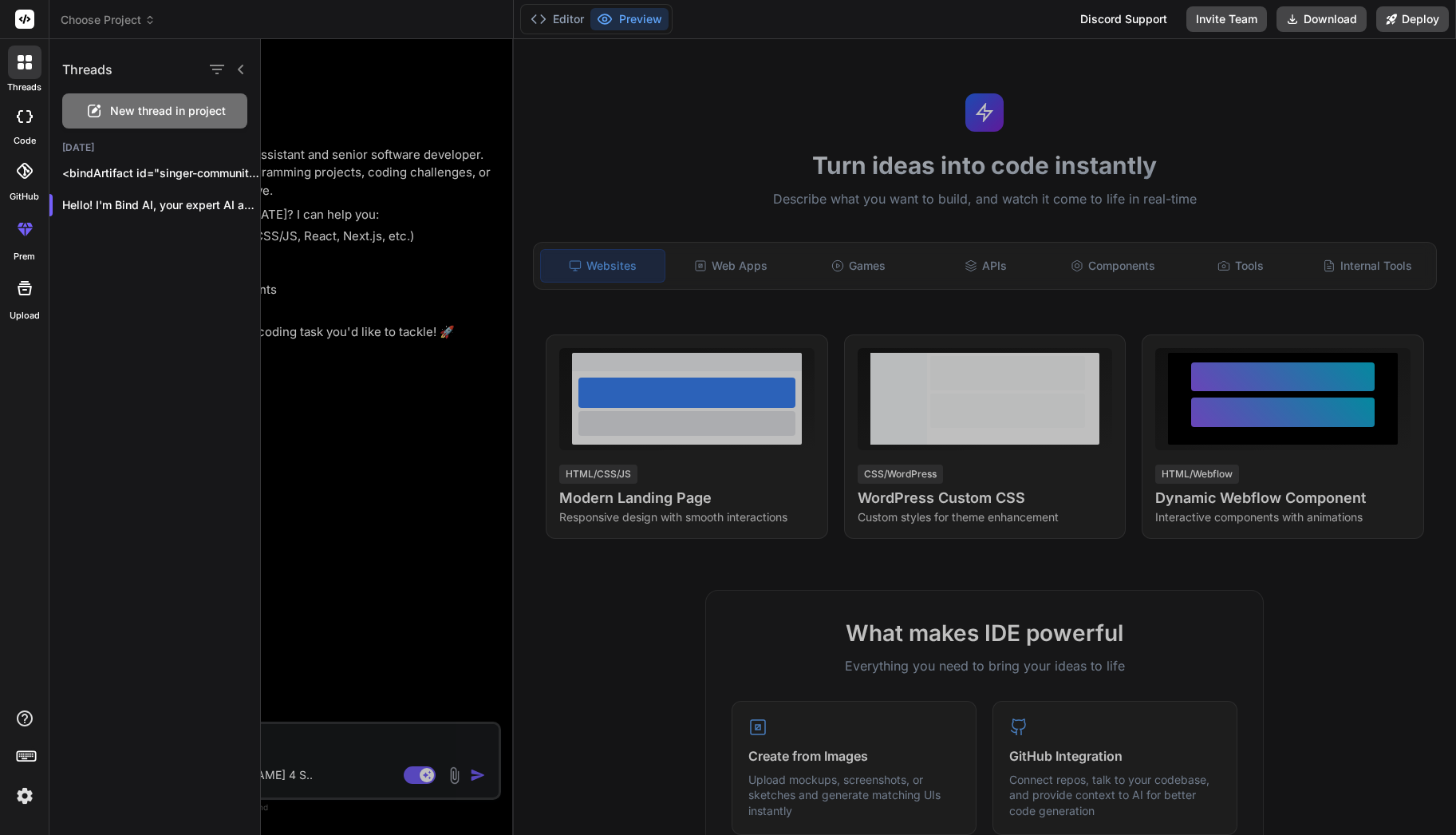
type textarea "x"
